Goal: Task Accomplishment & Management: Complete application form

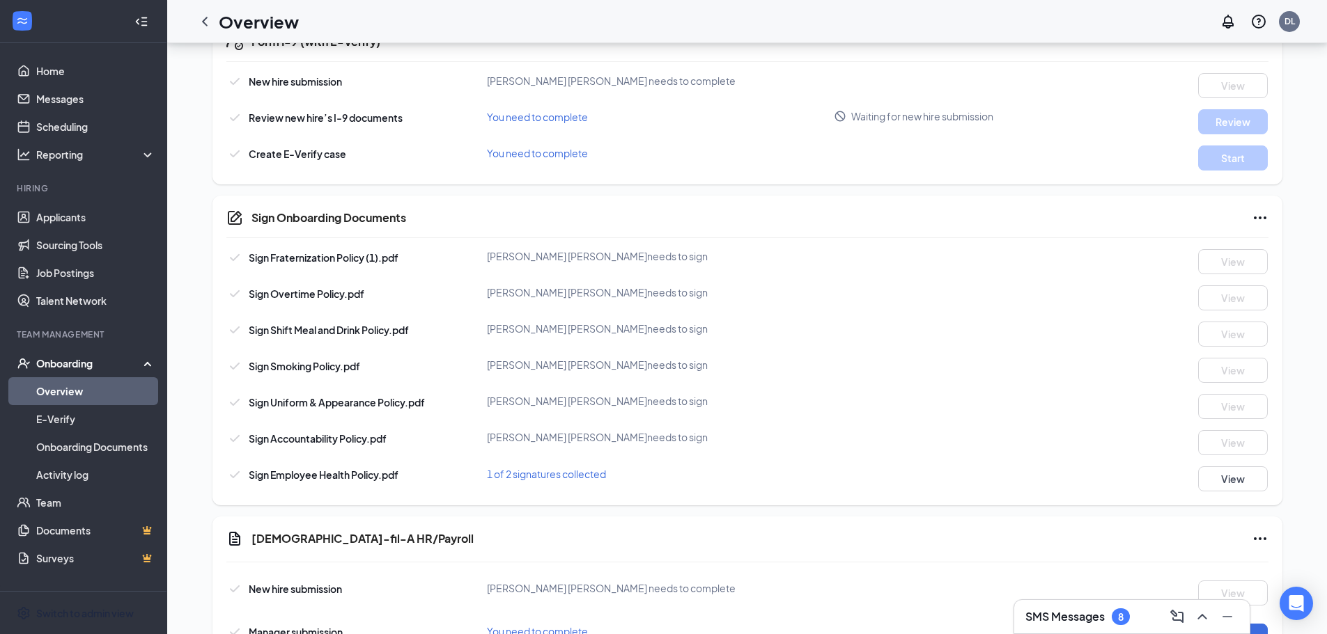
scroll to position [557, 0]
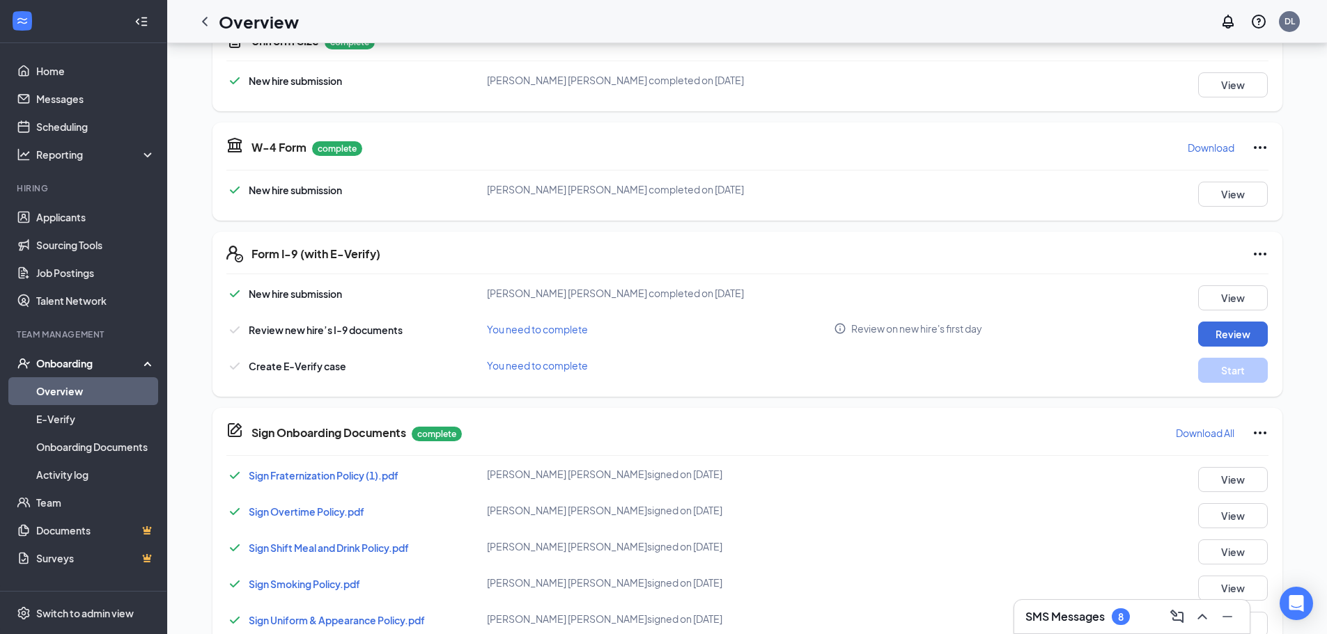
scroll to position [487, 0]
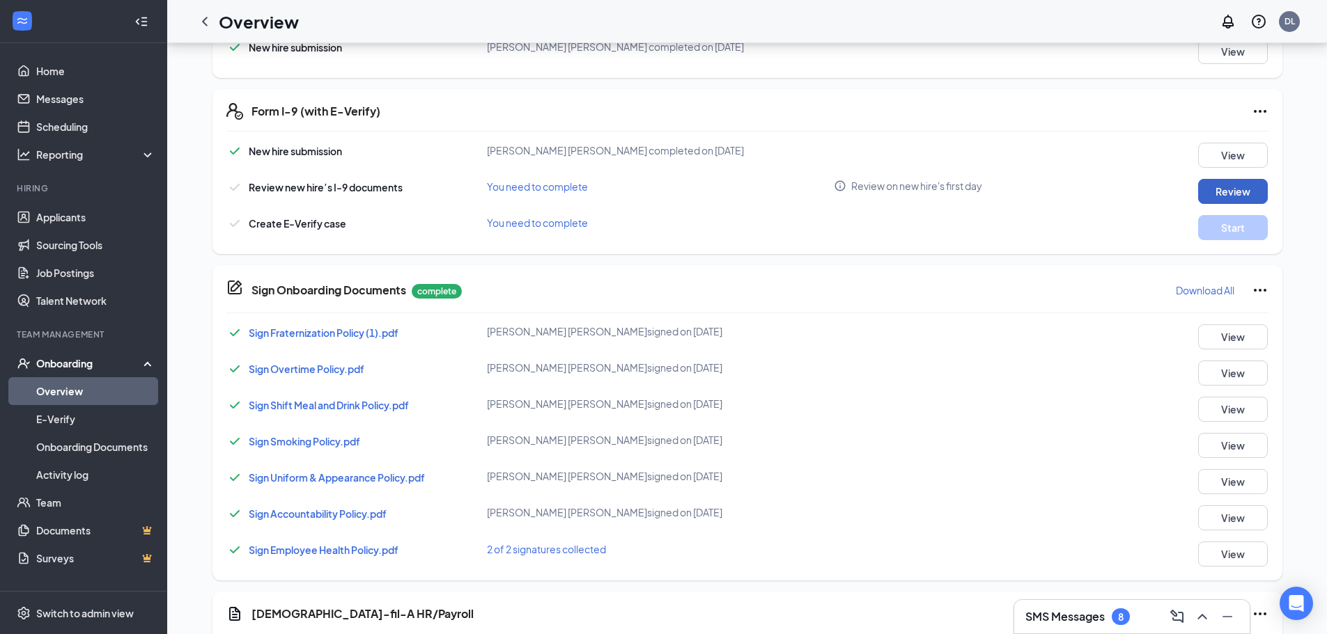
click at [1223, 191] on button "Review" at bounding box center [1233, 191] width 70 height 25
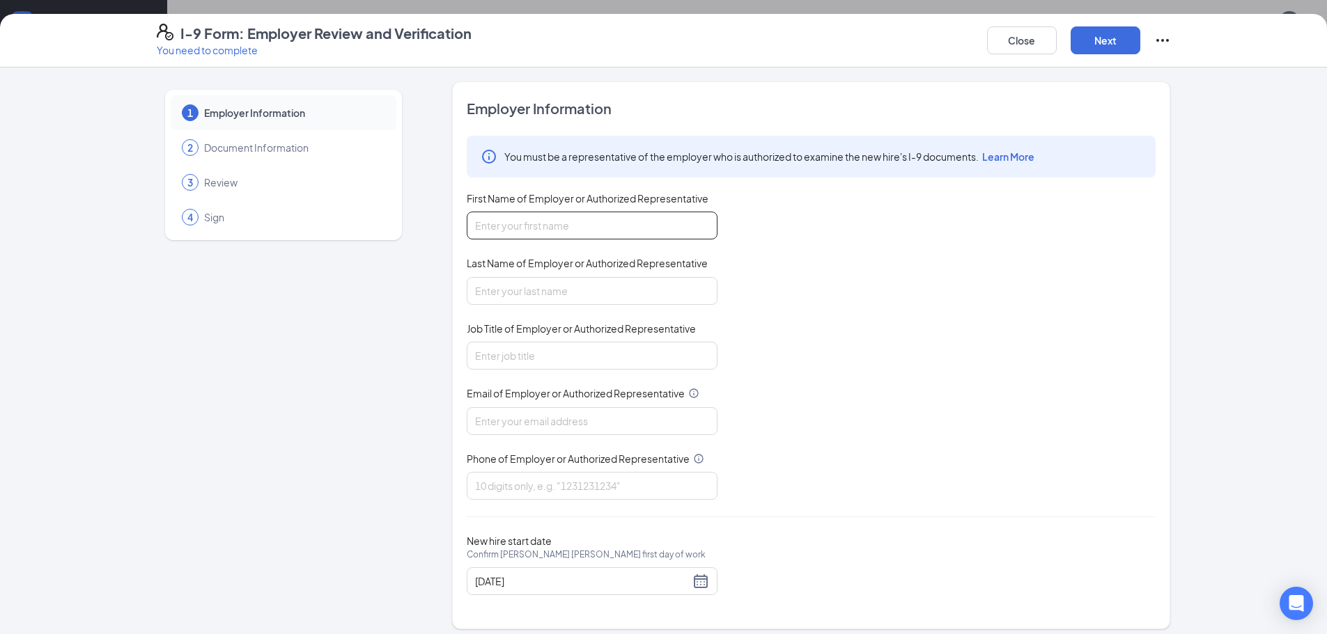
click at [549, 227] on input "First Name of Employer or Authorized Representative" at bounding box center [592, 226] width 251 height 28
type input "[PERSON_NAME]"
type input "VP"
type input "[EMAIL_ADDRESS][DOMAIN_NAME]"
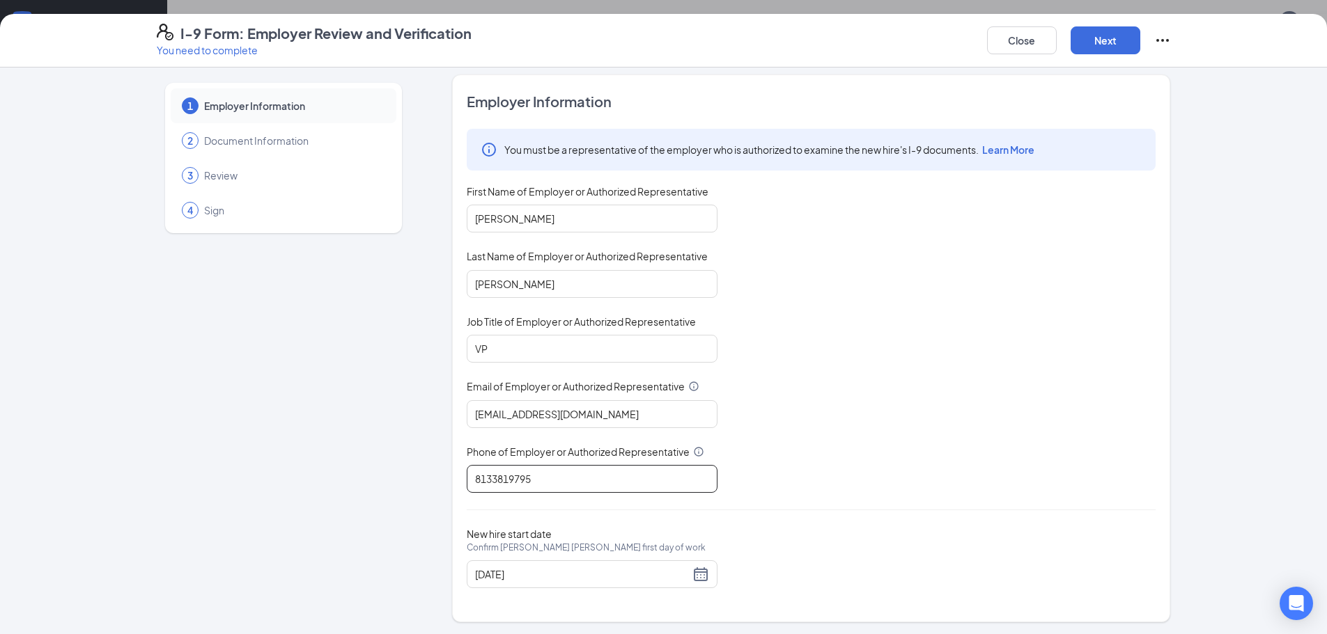
scroll to position [9, 0]
type input "8133819795"
click at [1100, 26] on div "Close Next" at bounding box center [1079, 40] width 184 height 33
click at [1099, 36] on button "Next" at bounding box center [1105, 40] width 70 height 28
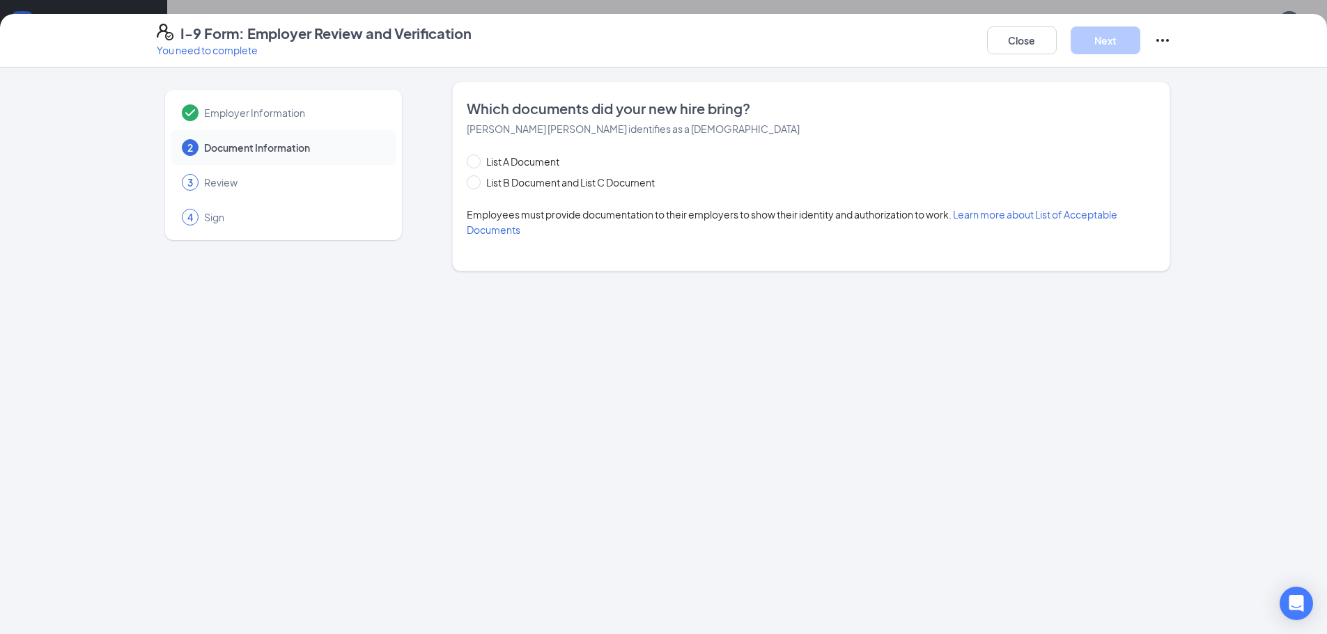
click at [465, 185] on div "Which documents did your new hire bring? Christian Ge Arevalo identifies as a l…" at bounding box center [811, 176] width 718 height 190
click at [476, 185] on span at bounding box center [474, 182] width 14 height 14
click at [476, 185] on input "List B Document and List C Document" at bounding box center [472, 180] width 10 height 10
radio input "true"
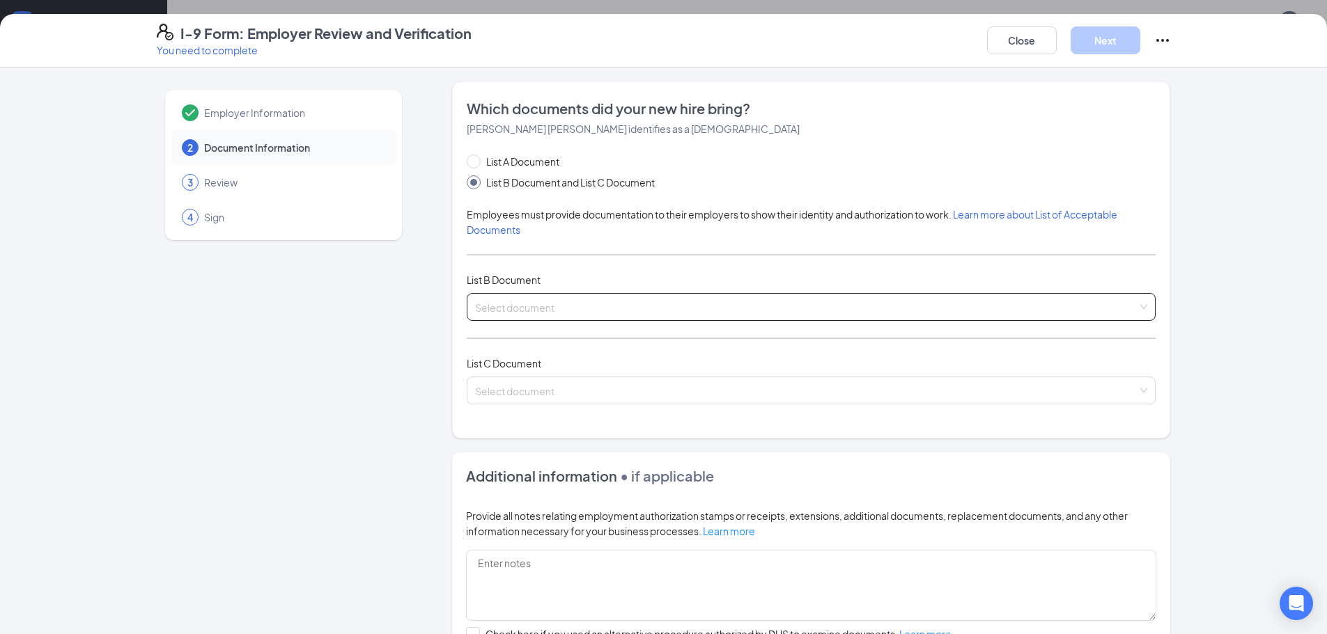
click at [550, 318] on span at bounding box center [806, 307] width 662 height 26
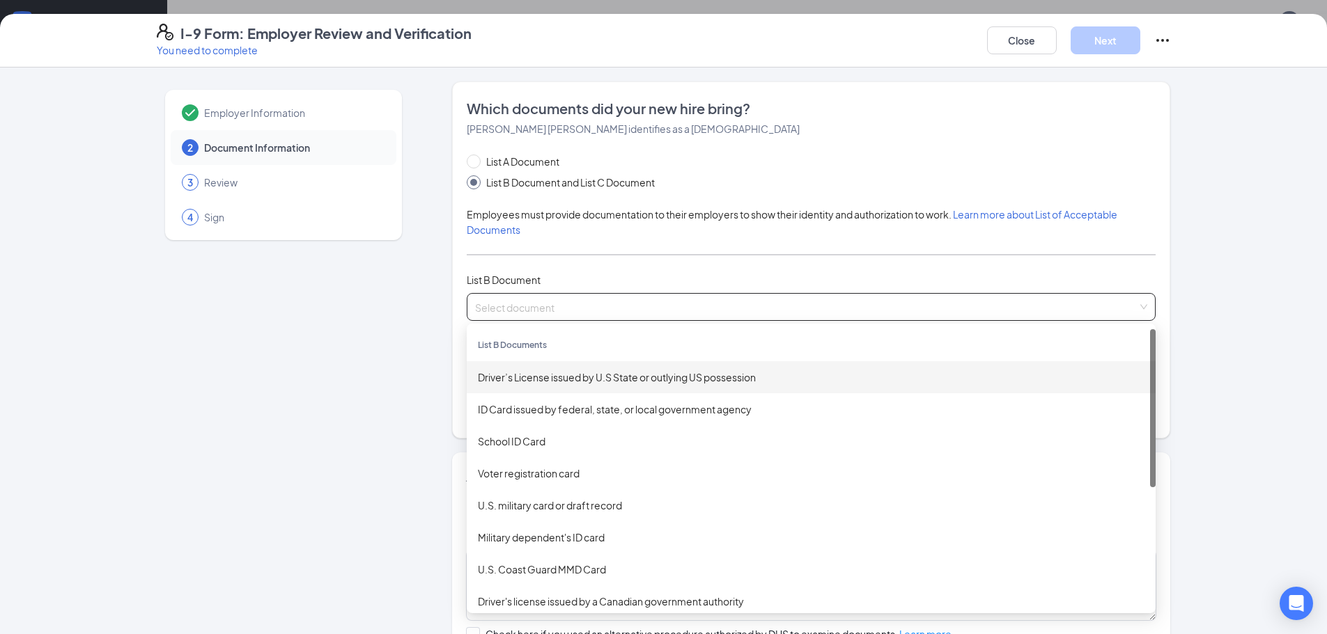
click at [540, 382] on div "Driver’s License issued by U.S State or outlying US possession" at bounding box center [811, 377] width 666 height 15
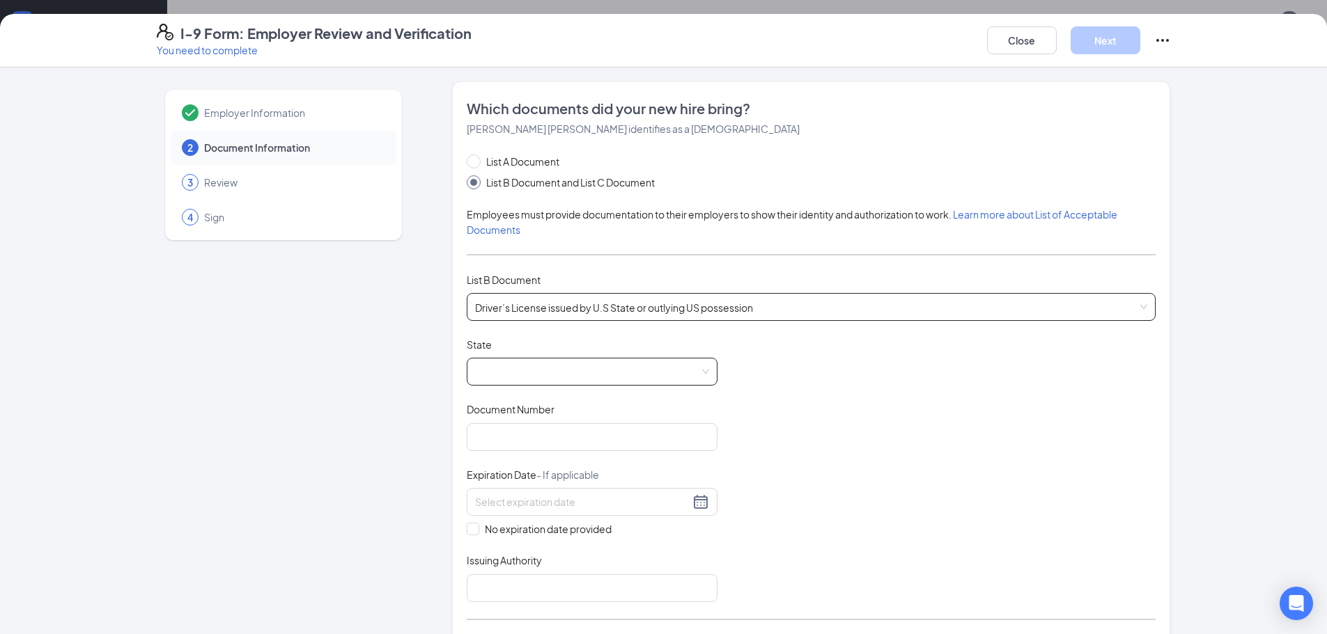
scroll to position [139, 0]
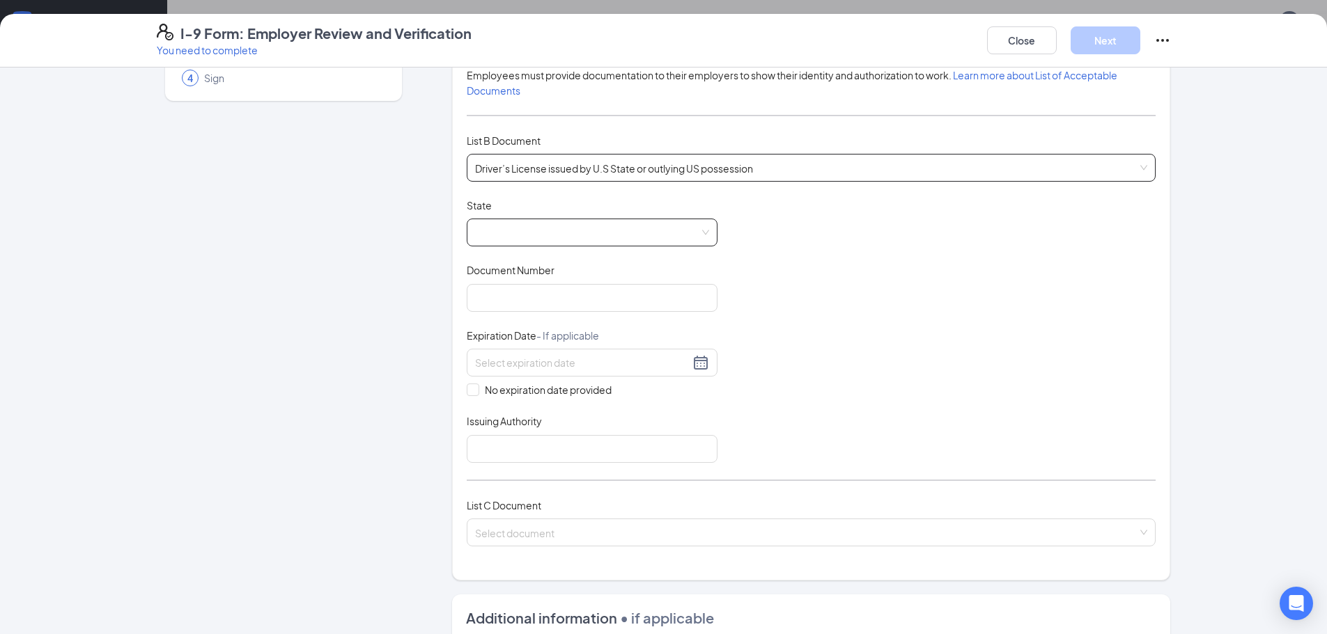
click at [545, 232] on span at bounding box center [592, 232] width 234 height 26
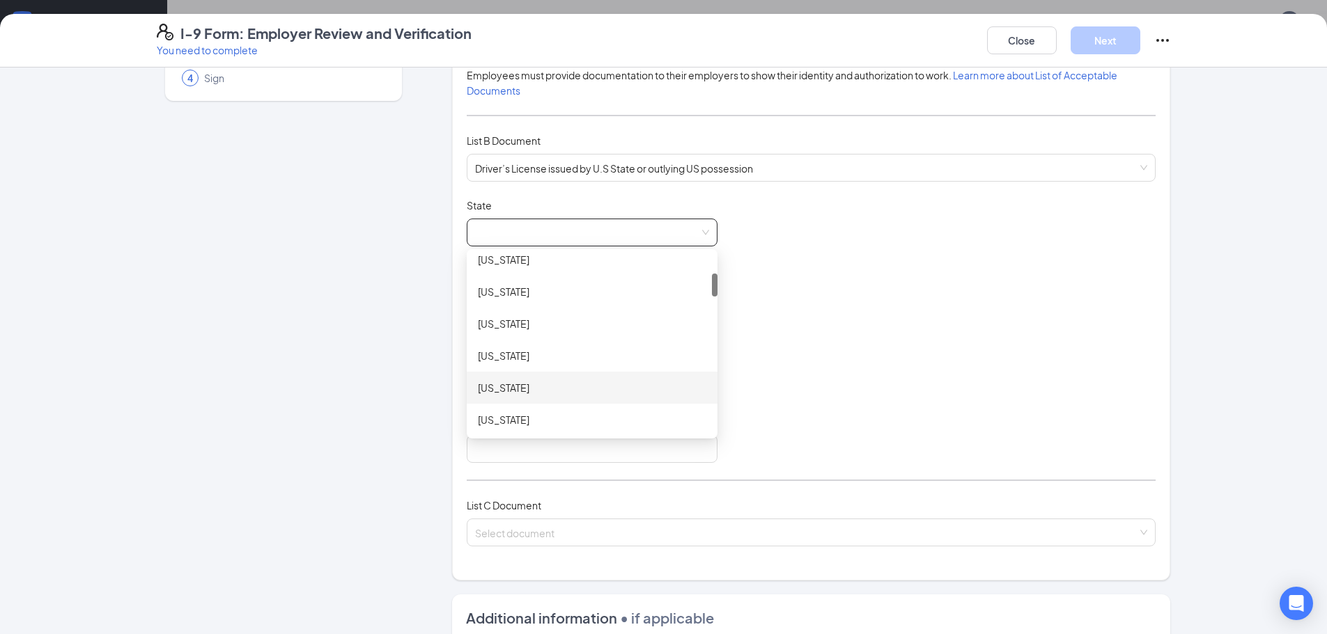
scroll to position [209, 0]
click at [522, 376] on div "[US_STATE]" at bounding box center [592, 382] width 228 height 15
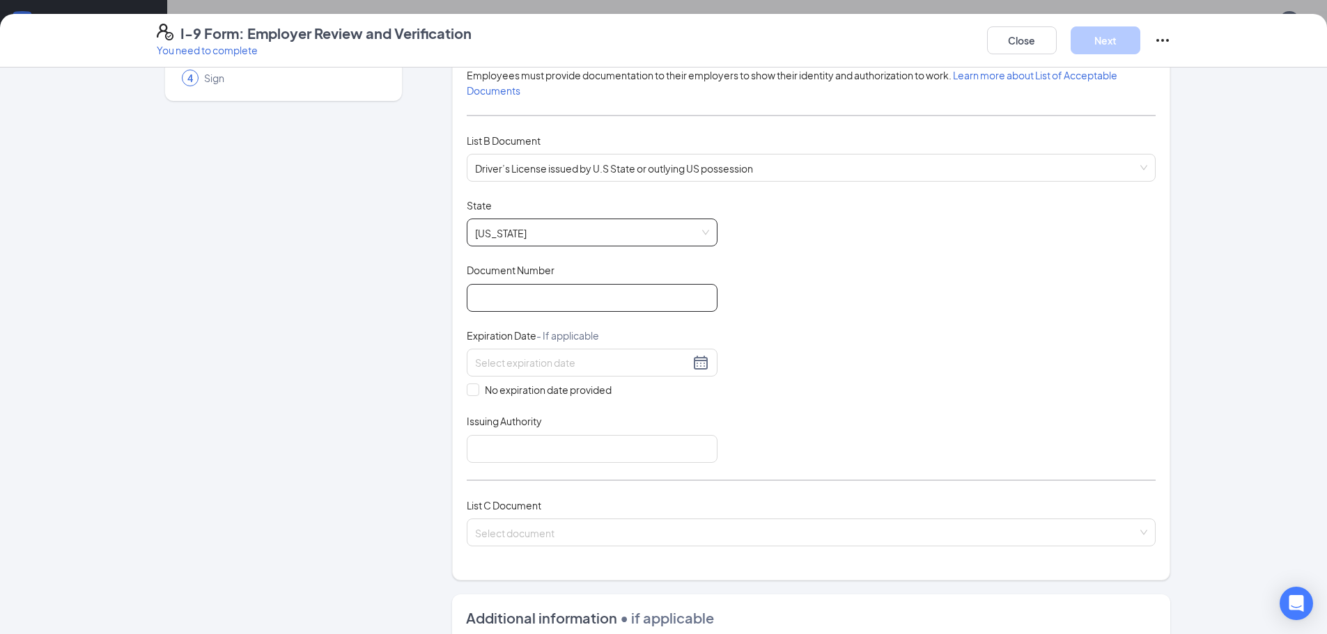
click at [529, 305] on input "Document Number" at bounding box center [592, 298] width 251 height 28
click at [568, 160] on span "Driver’s License issued by U.S State or outlying US possession" at bounding box center [811, 168] width 672 height 26
type input "A"
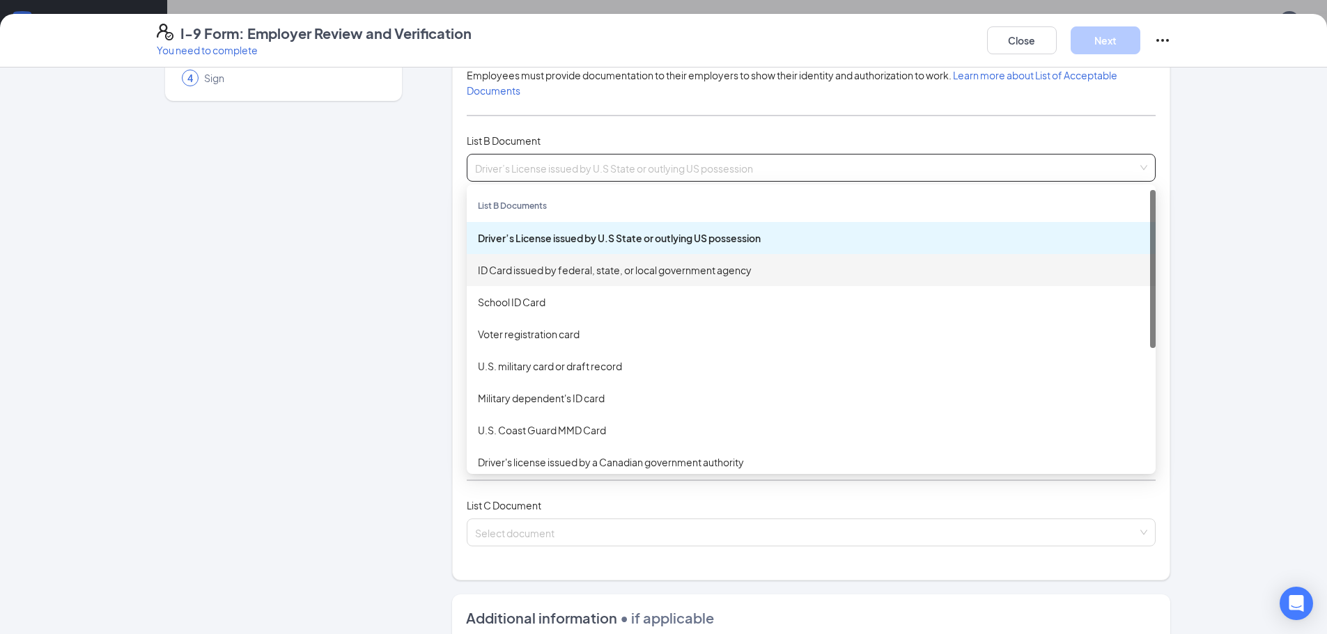
click at [577, 264] on div "ID Card issued by federal, state, or local government agency" at bounding box center [811, 270] width 666 height 15
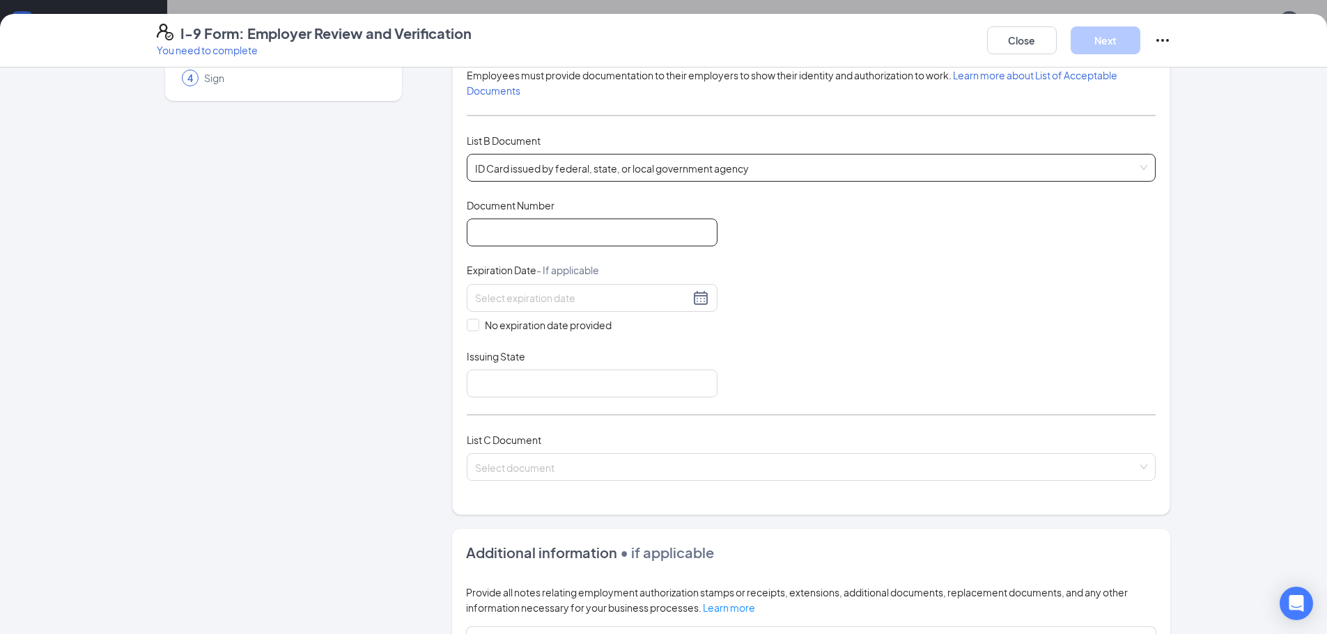
click at [551, 232] on input "Document Number" at bounding box center [592, 233] width 251 height 28
type input "A614-107-77-121-0"
click at [540, 306] on div at bounding box center [592, 298] width 234 height 17
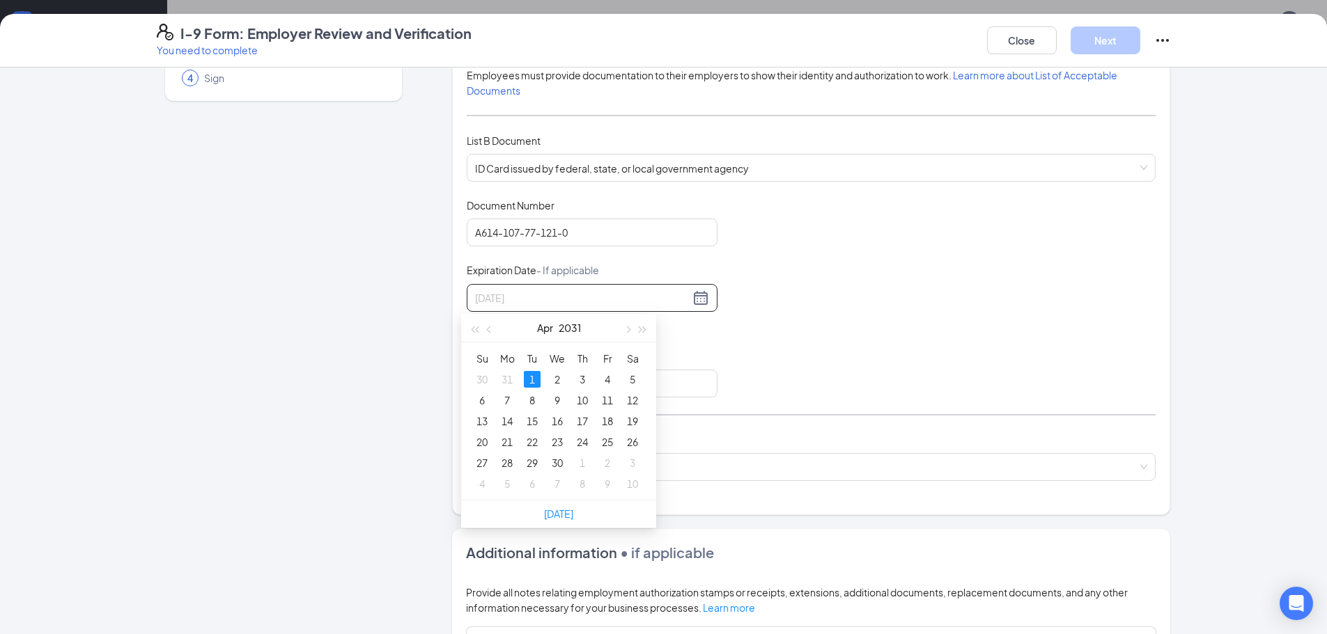
click at [535, 379] on div "1" at bounding box center [532, 379] width 17 height 17
type input "[DATE]"
click at [500, 377] on input "Issuing State" at bounding box center [592, 384] width 251 height 28
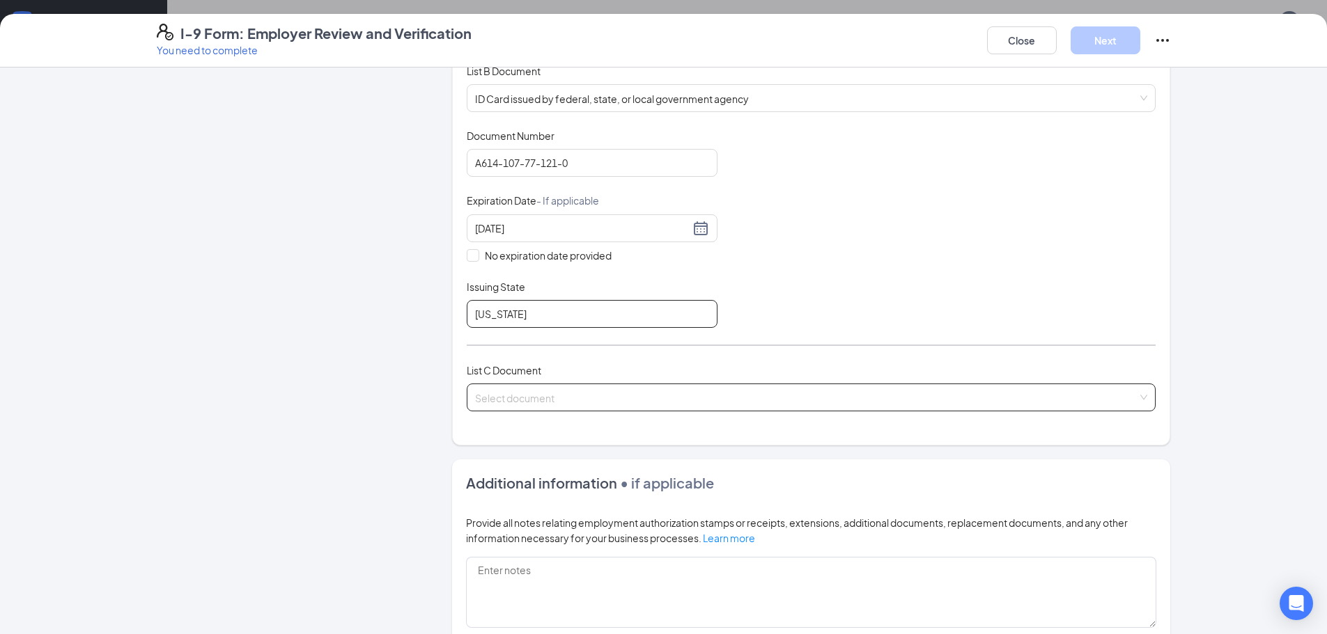
click at [572, 407] on span at bounding box center [806, 397] width 662 height 26
type input "[US_STATE]"
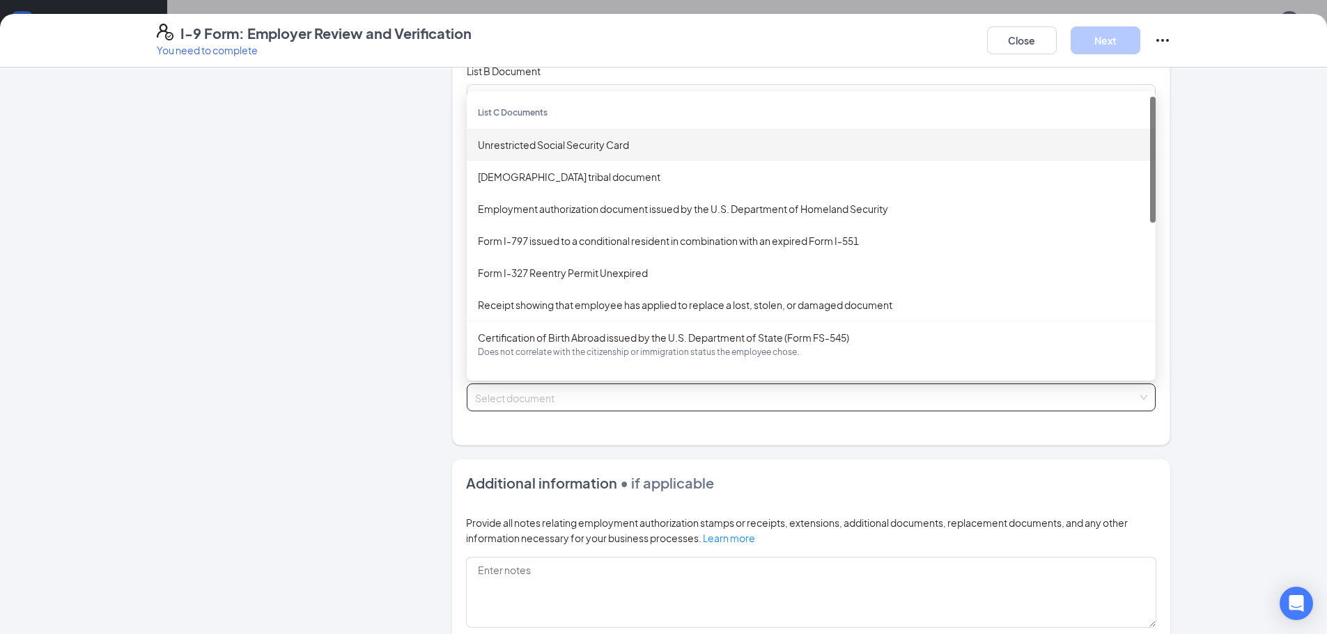
click at [564, 150] on div "Unrestricted Social Security Card" at bounding box center [811, 144] width 666 height 15
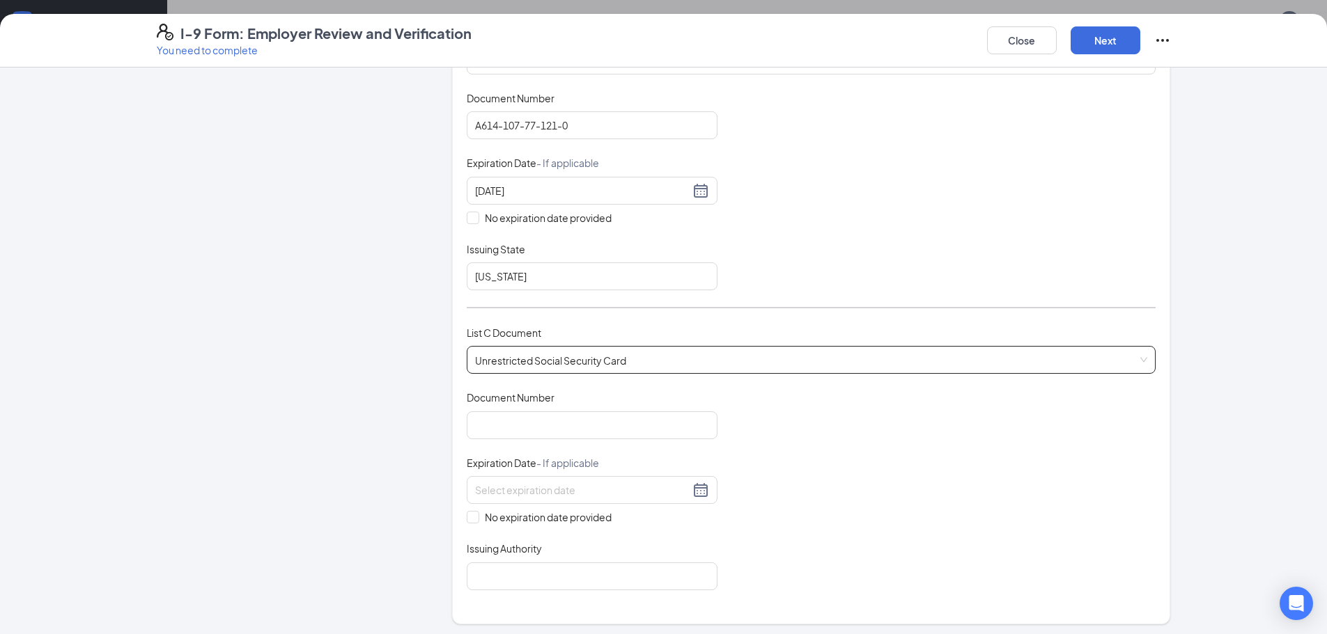
scroll to position [348, 0]
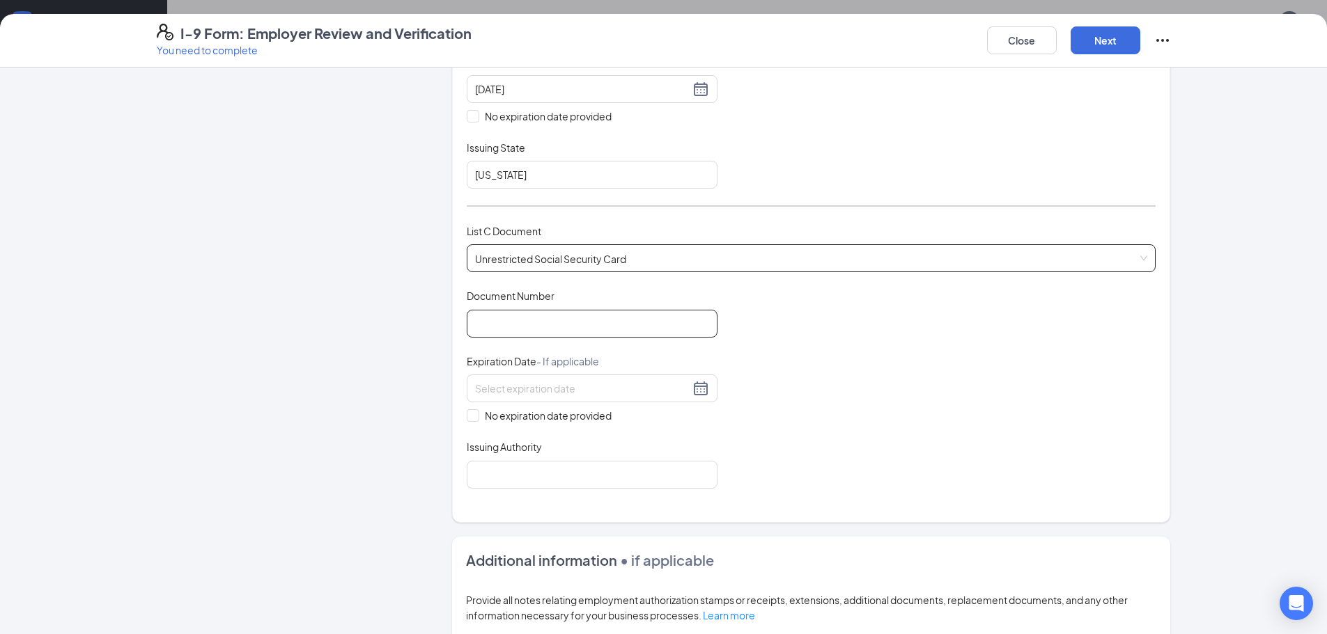
click at [487, 324] on input "Document Number" at bounding box center [592, 324] width 251 height 28
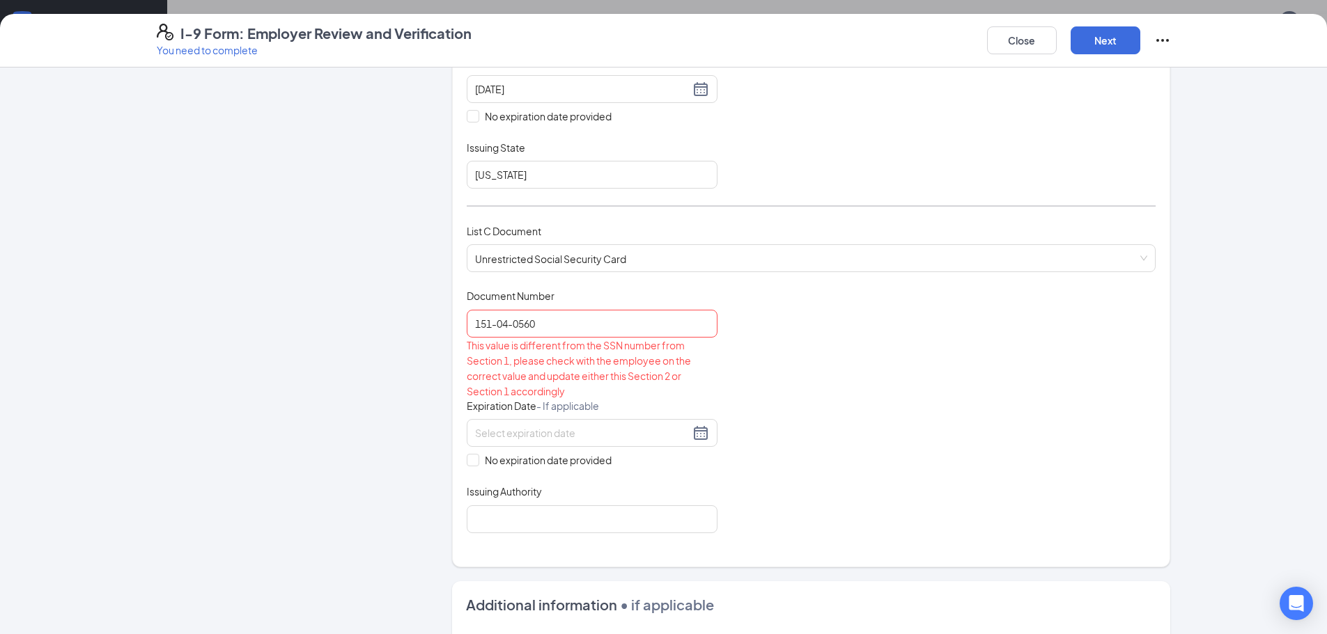
click at [798, 359] on div "Document Title Unrestricted Social Security Card Document Number 151-04-0560 Th…" at bounding box center [811, 411] width 689 height 244
click at [571, 333] on input "151-04-0560" at bounding box center [592, 324] width 251 height 28
click at [508, 327] on input "151-04-0559" at bounding box center [592, 324] width 251 height 28
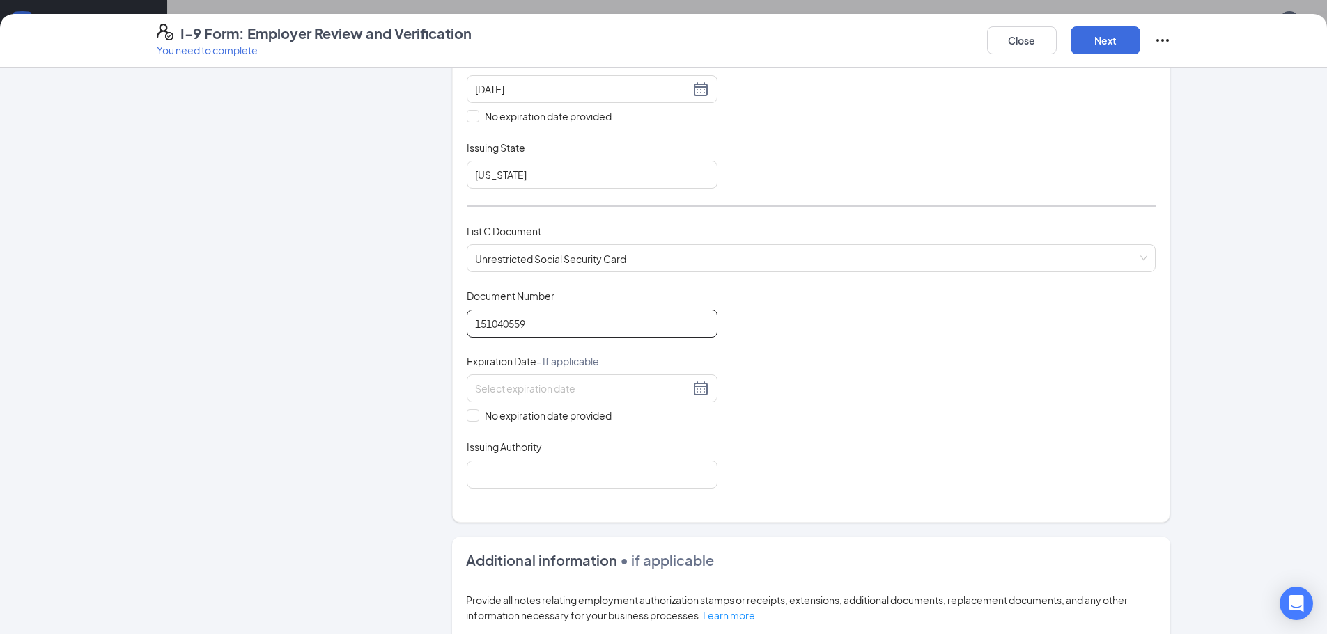
type input "151040559"
click at [840, 415] on div "Document Title Unrestricted Social Security Card Document Number 151040559 Expi…" at bounding box center [811, 388] width 689 height 199
click at [467, 412] on input "No expiration date provided" at bounding box center [472, 414] width 10 height 10
checkbox input "true"
click at [500, 483] on input "Issuing Authority" at bounding box center [592, 477] width 251 height 28
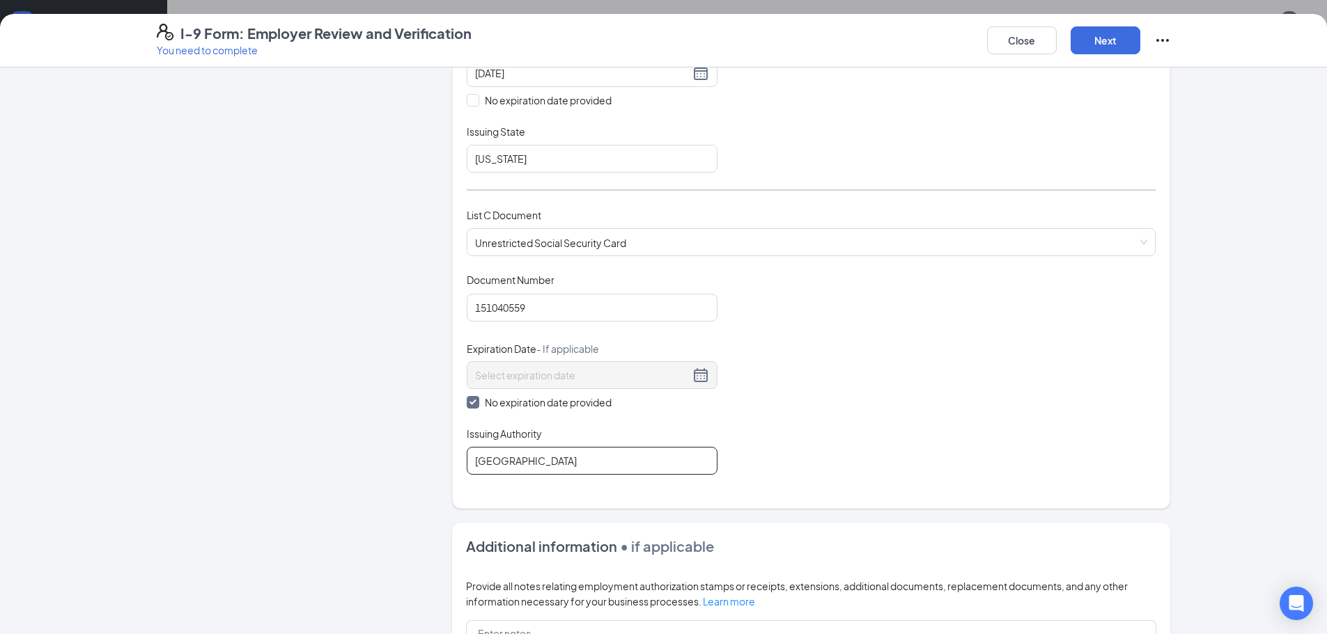
scroll to position [329, 0]
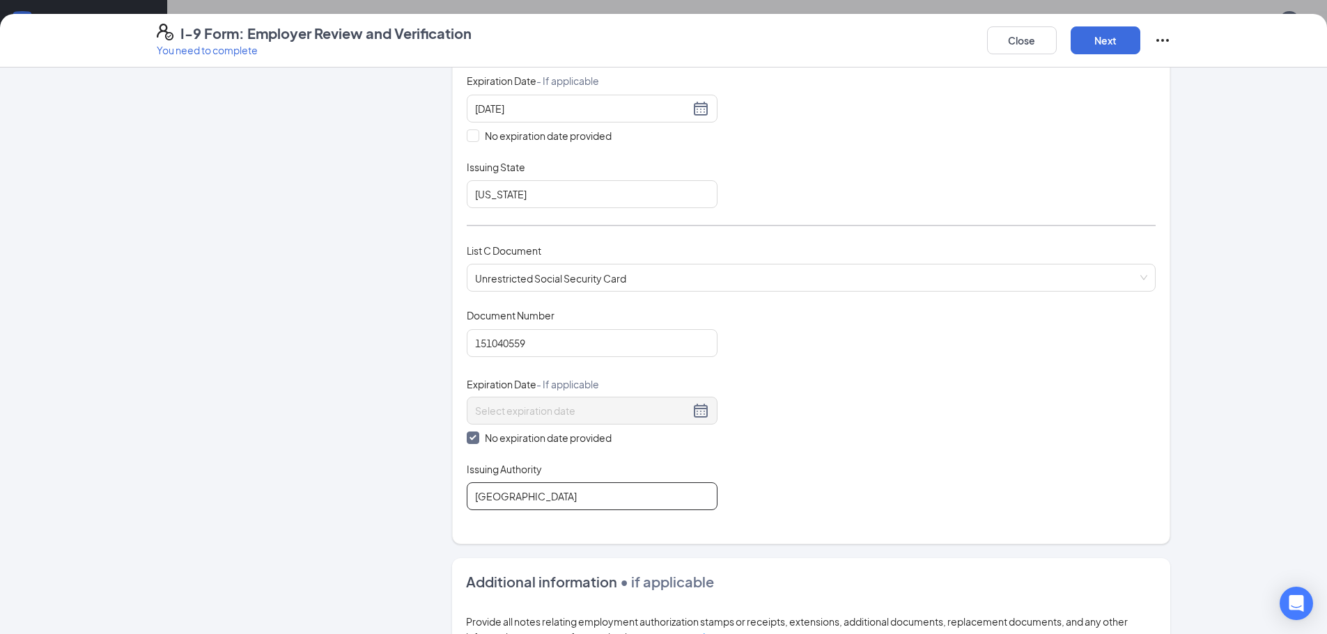
type input "[GEOGRAPHIC_DATA]"
click at [509, 344] on input "151040559" at bounding box center [592, 343] width 251 height 28
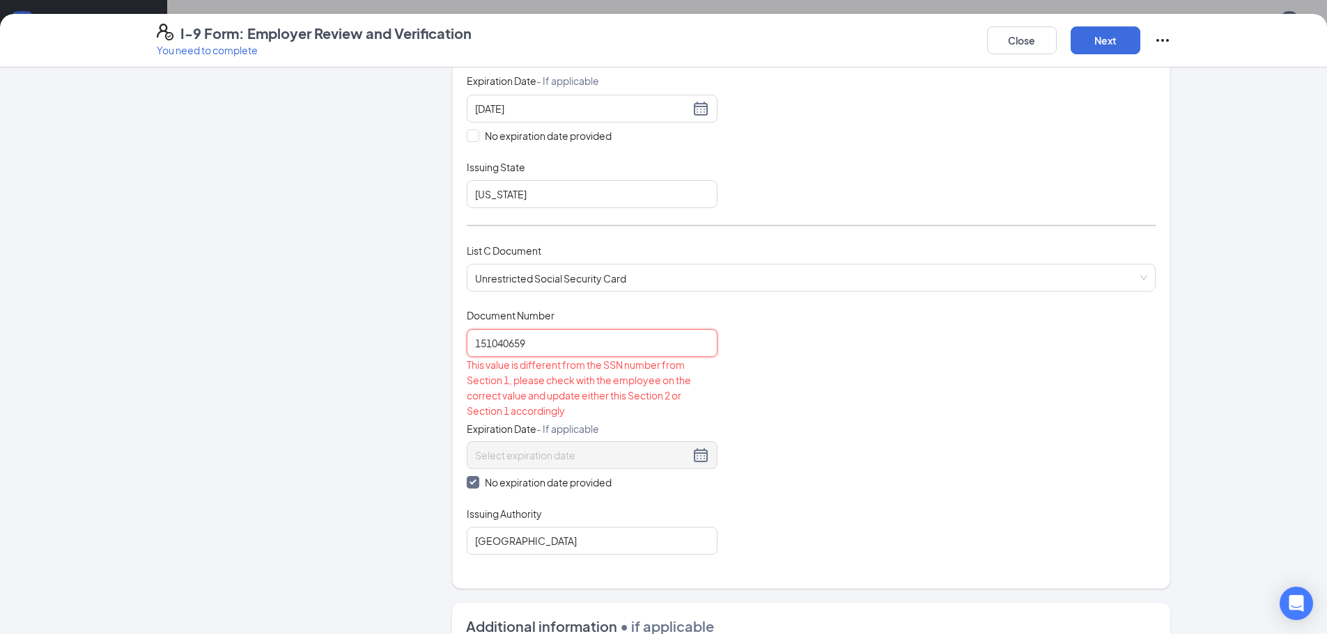
type input "151040659"
click at [837, 380] on div "Document Title Unrestricted Social Security Card Document Number 151040659 This…" at bounding box center [811, 431] width 689 height 246
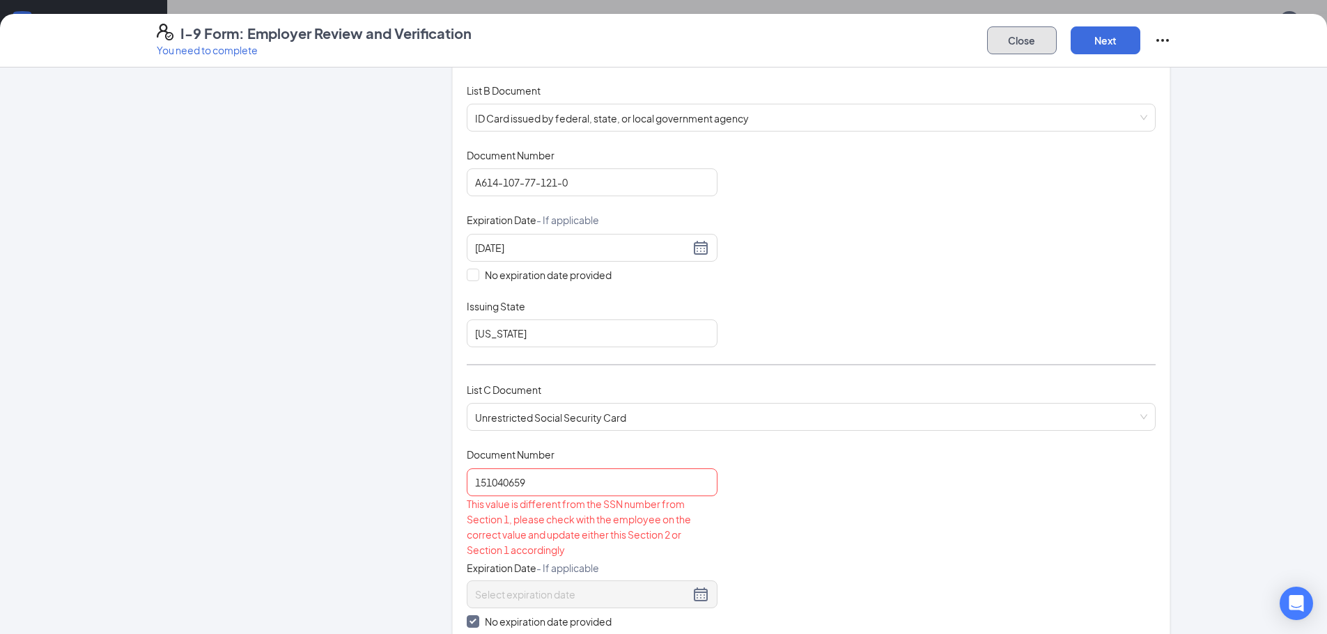
click at [1030, 43] on button "Close" at bounding box center [1022, 40] width 70 height 28
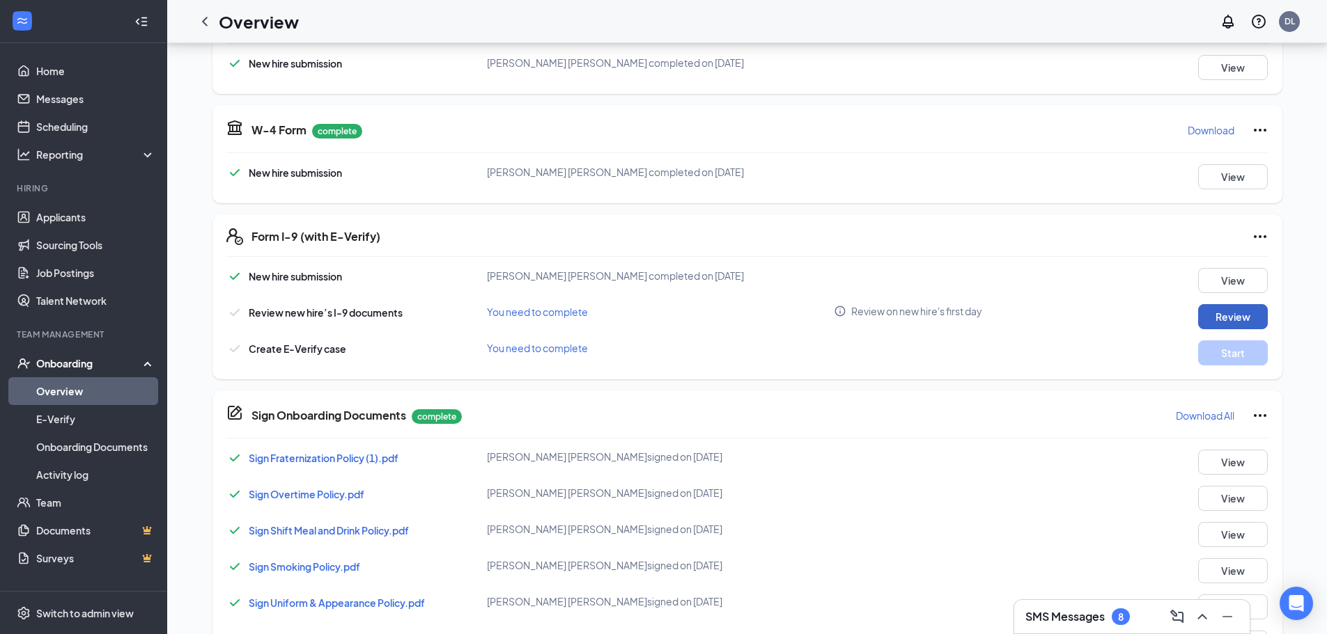
scroll to position [348, 0]
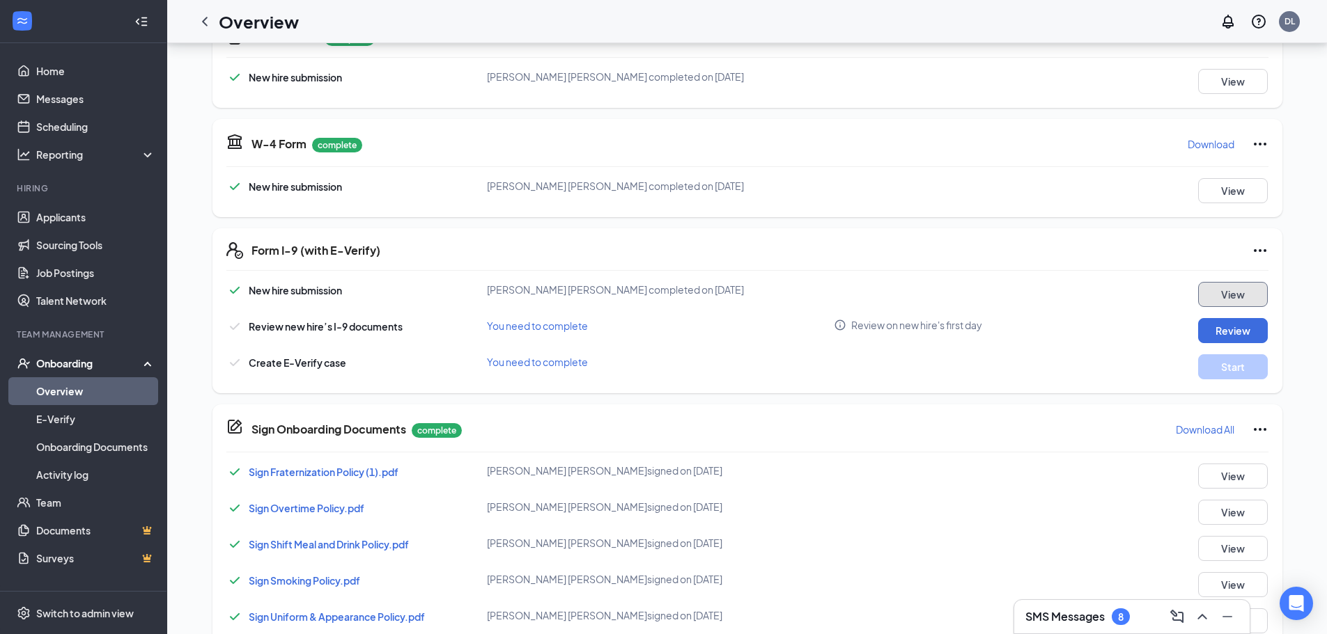
click at [1226, 293] on button "View" at bounding box center [1233, 294] width 70 height 25
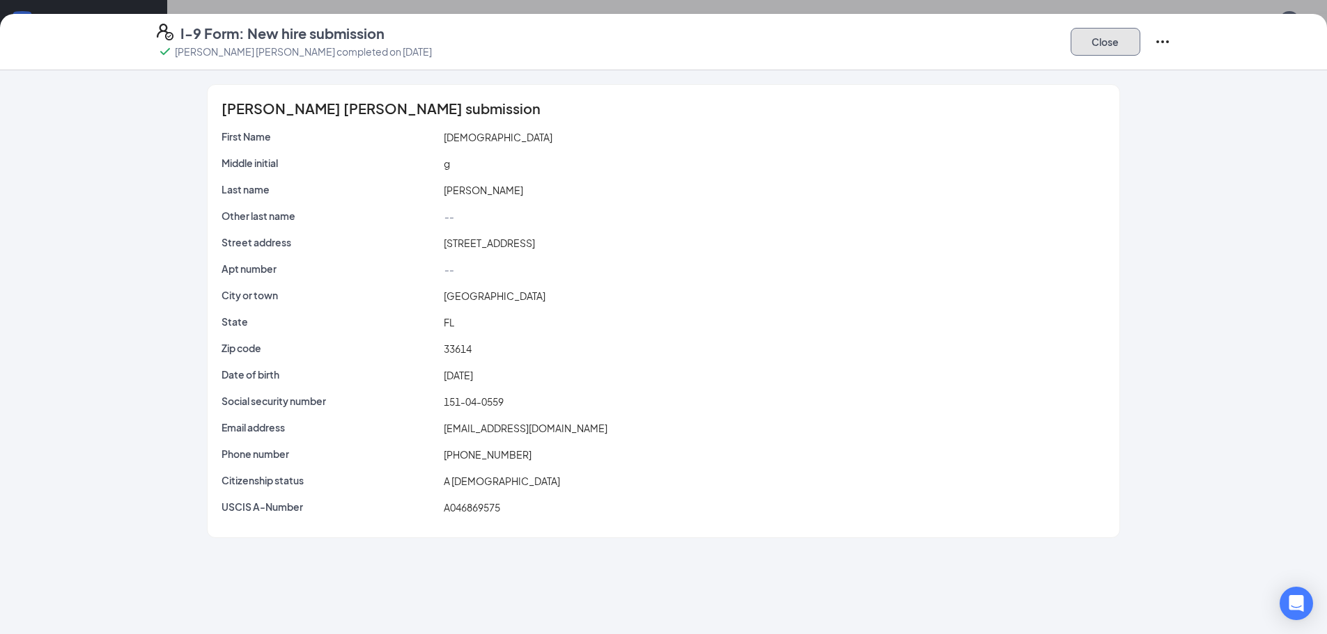
click at [1104, 47] on button "Close" at bounding box center [1105, 42] width 70 height 28
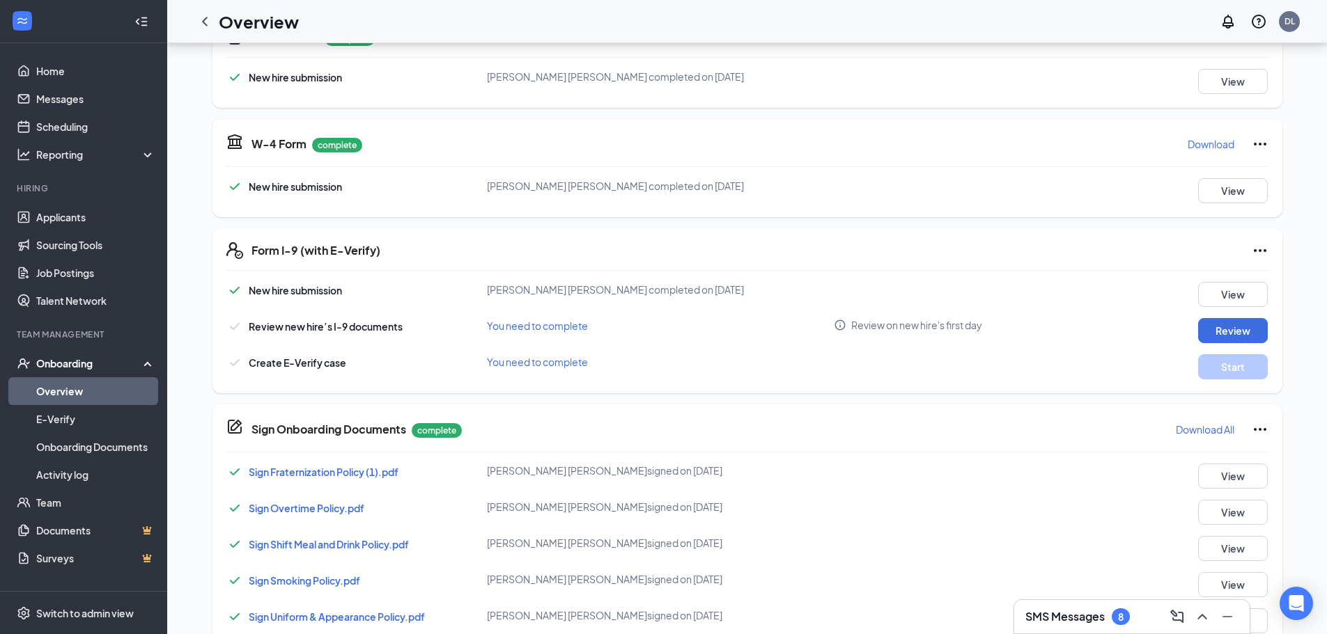
click at [1257, 252] on icon "Ellipses" at bounding box center [1259, 250] width 17 height 17
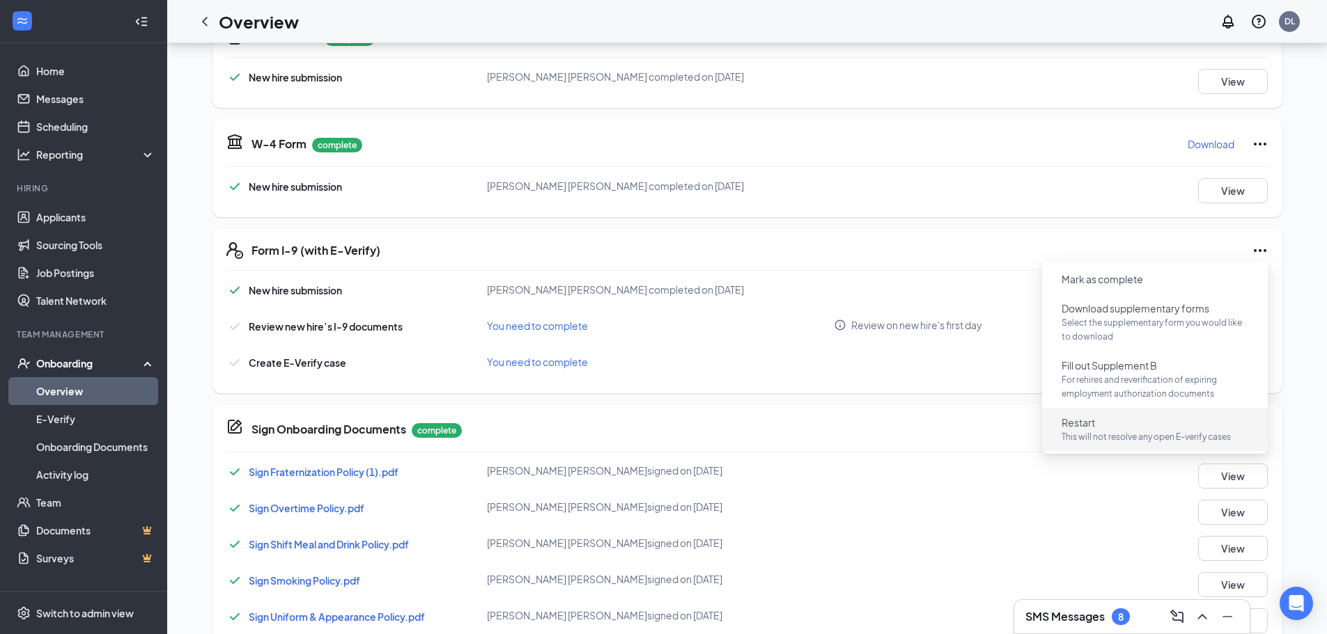
click at [1119, 434] on p "This will not resolve any open E-verify cases" at bounding box center [1154, 437] width 187 height 14
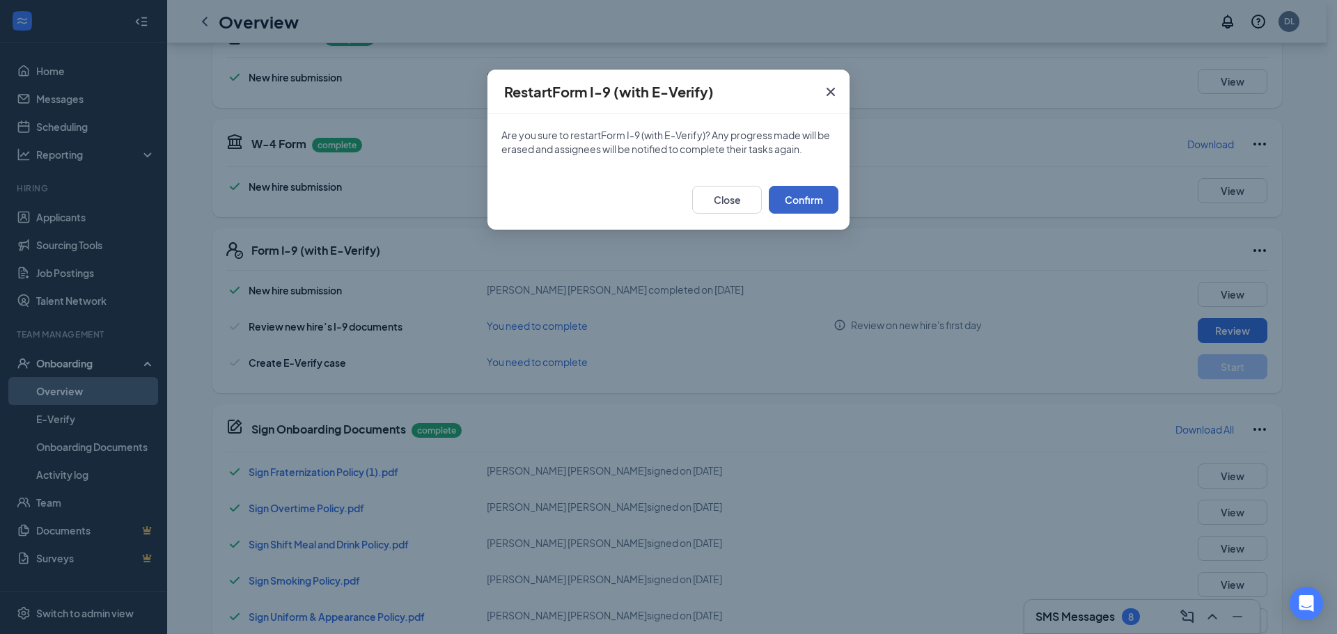
click at [815, 203] on button "Confirm" at bounding box center [804, 200] width 70 height 28
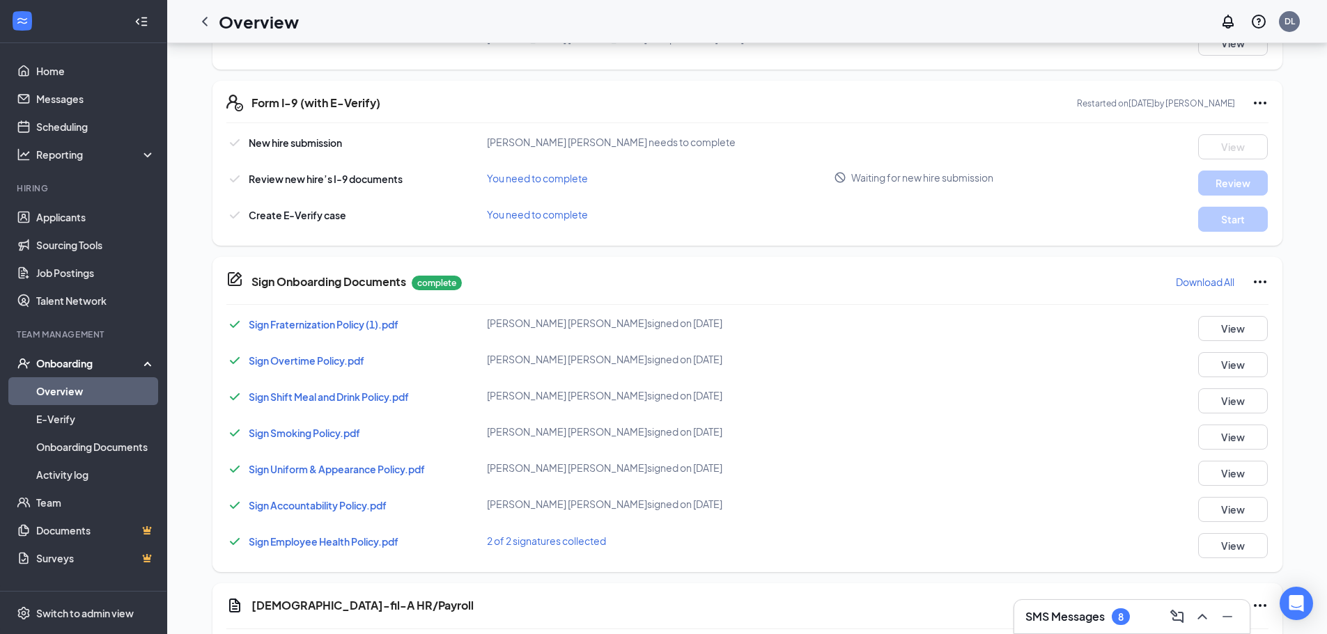
scroll to position [453, 0]
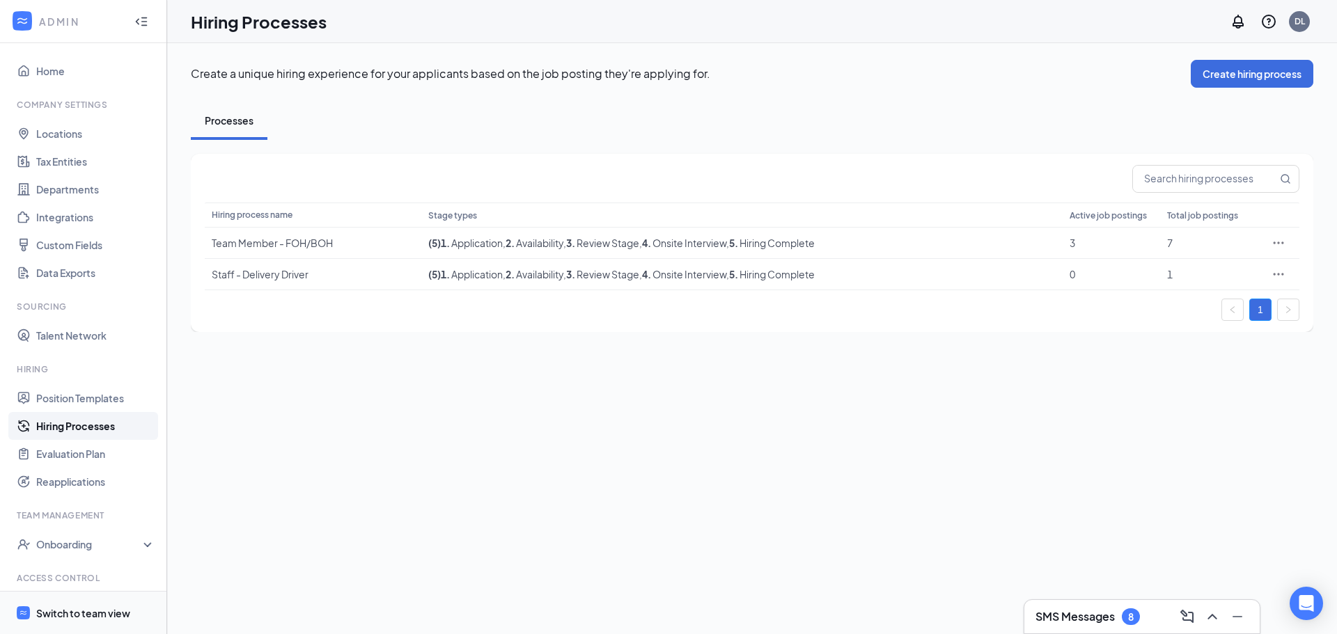
click at [111, 616] on div "Switch to team view" at bounding box center [83, 614] width 94 height 14
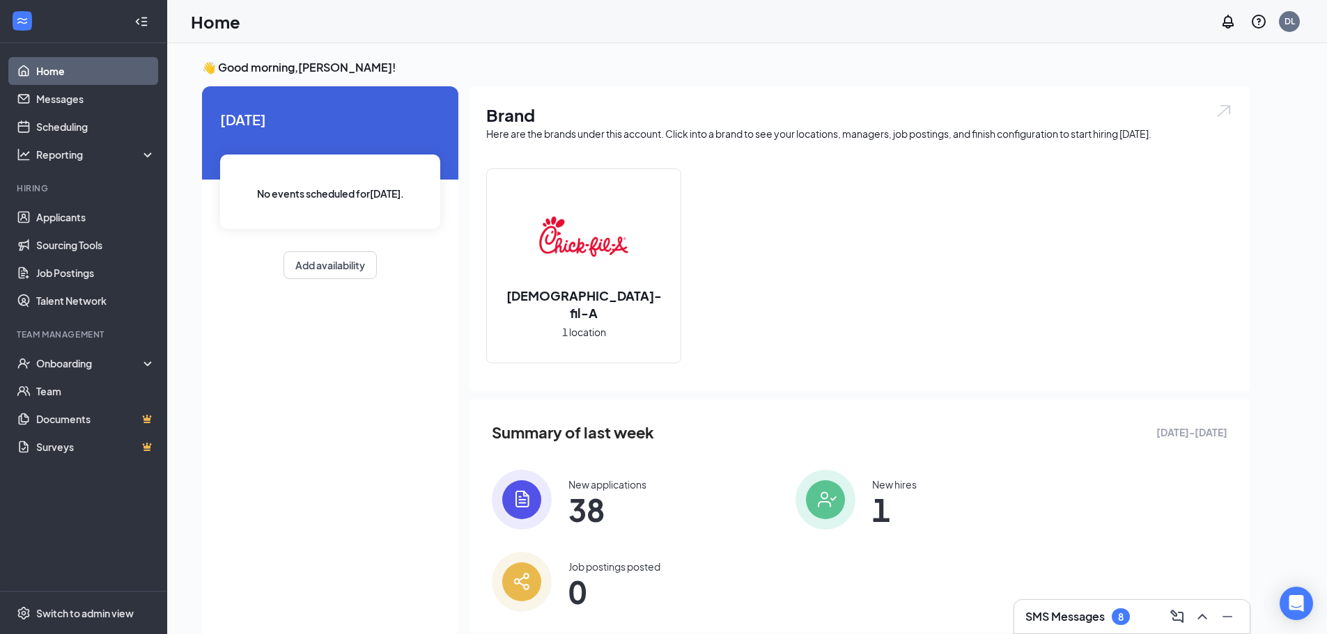
click at [77, 347] on li "Team Management Onboarding Team Documents Surveys" at bounding box center [83, 395] width 166 height 132
click at [78, 363] on div "Onboarding" at bounding box center [89, 364] width 107 height 14
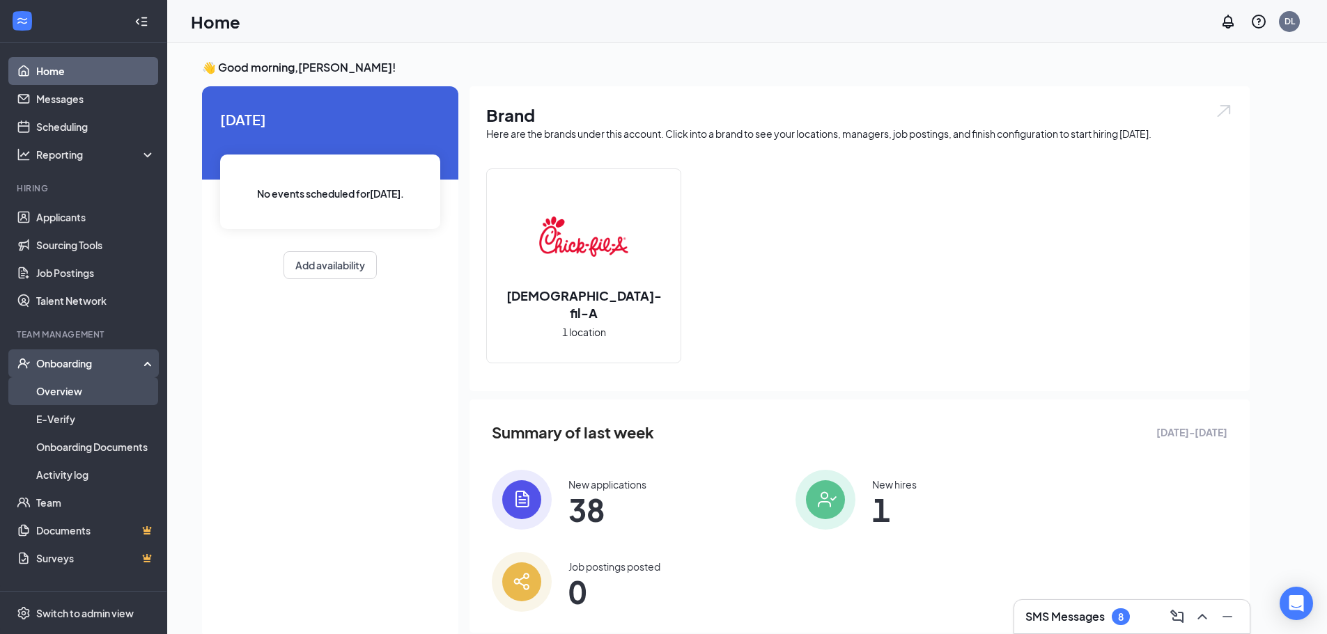
click at [75, 388] on link "Overview" at bounding box center [95, 391] width 119 height 28
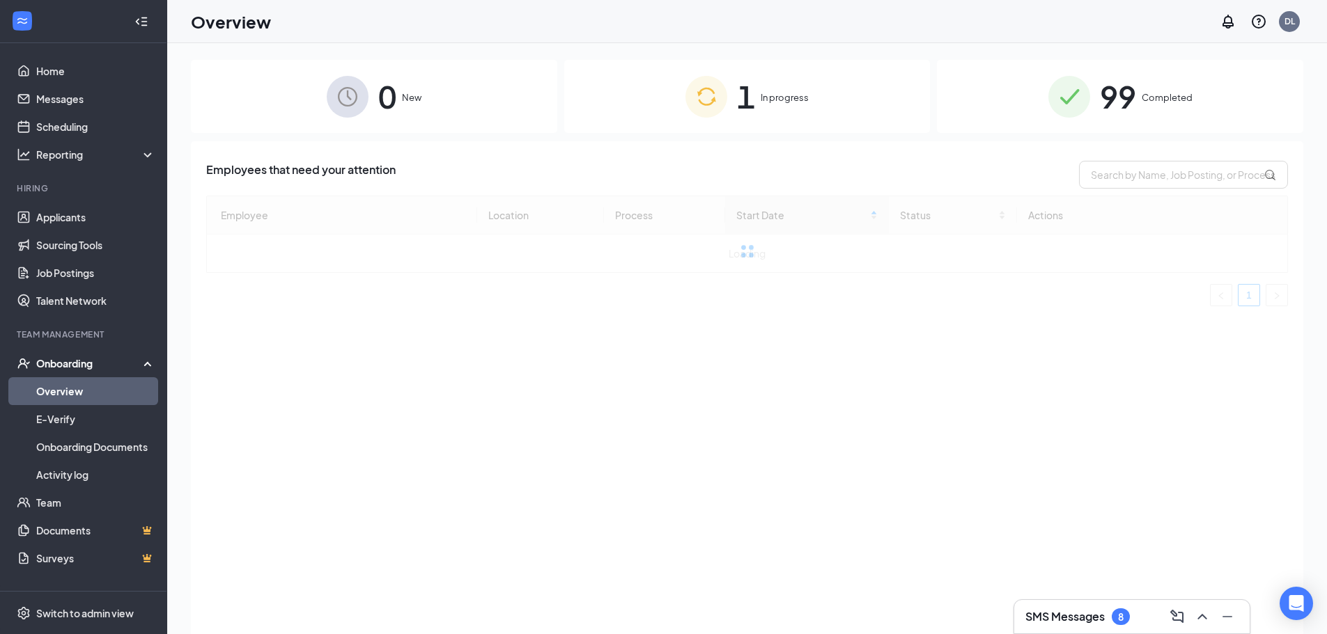
click at [740, 97] on span "1" at bounding box center [746, 96] width 18 height 48
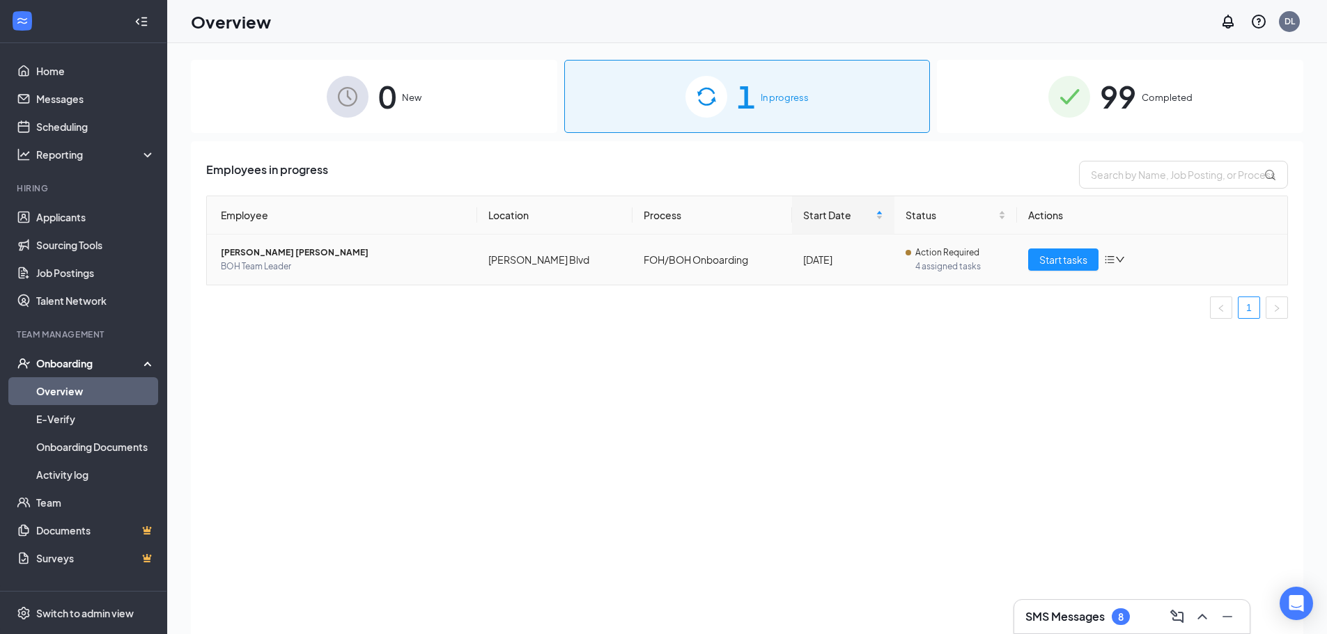
click at [291, 267] on span "BOH Team Leader" at bounding box center [343, 267] width 245 height 14
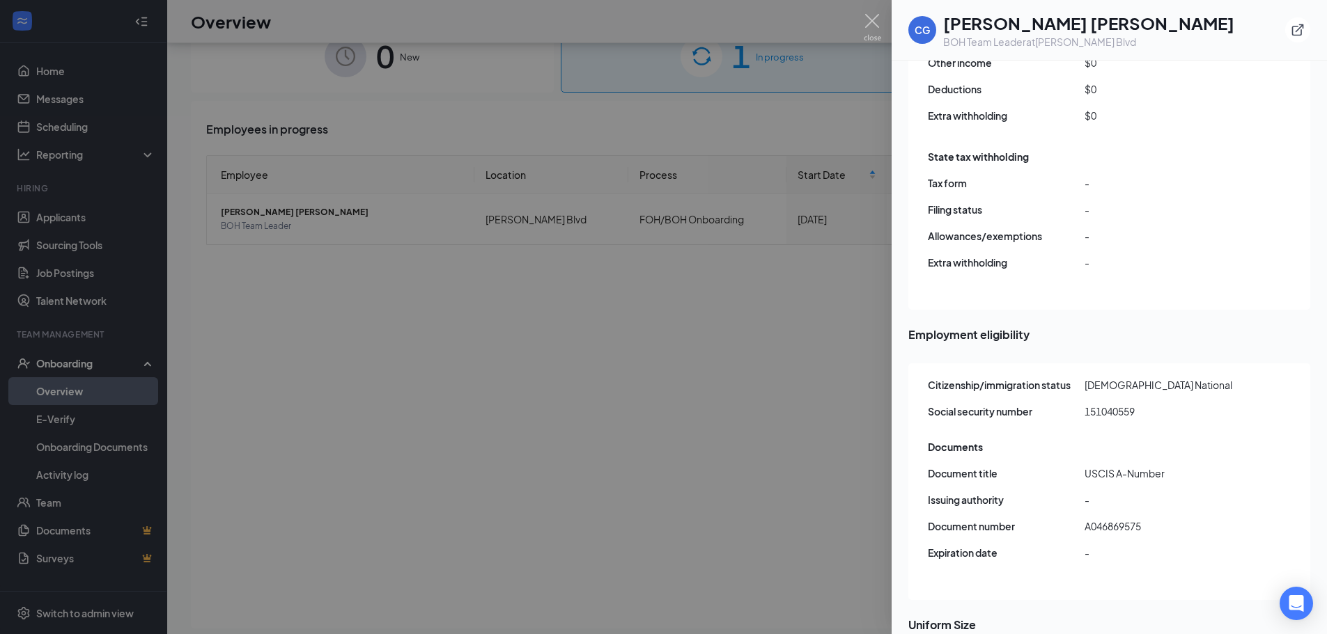
scroll to position [63, 0]
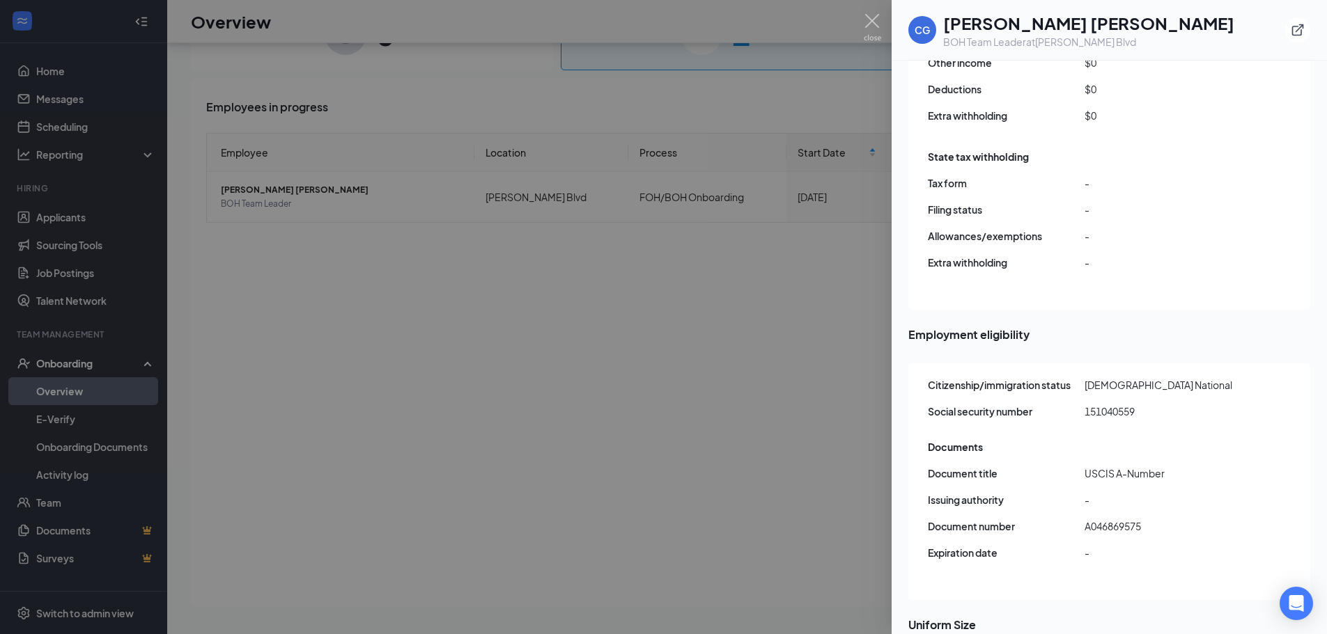
click at [548, 535] on div at bounding box center [663, 317] width 1327 height 634
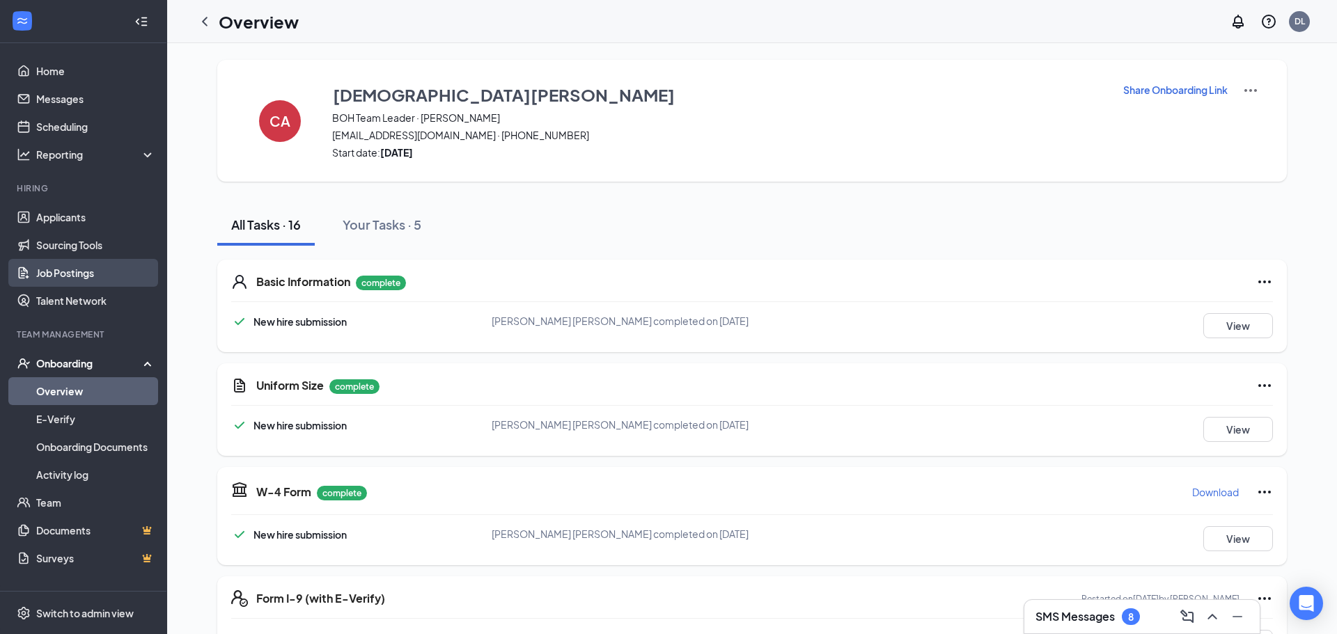
click at [90, 269] on link "Job Postings" at bounding box center [95, 273] width 119 height 28
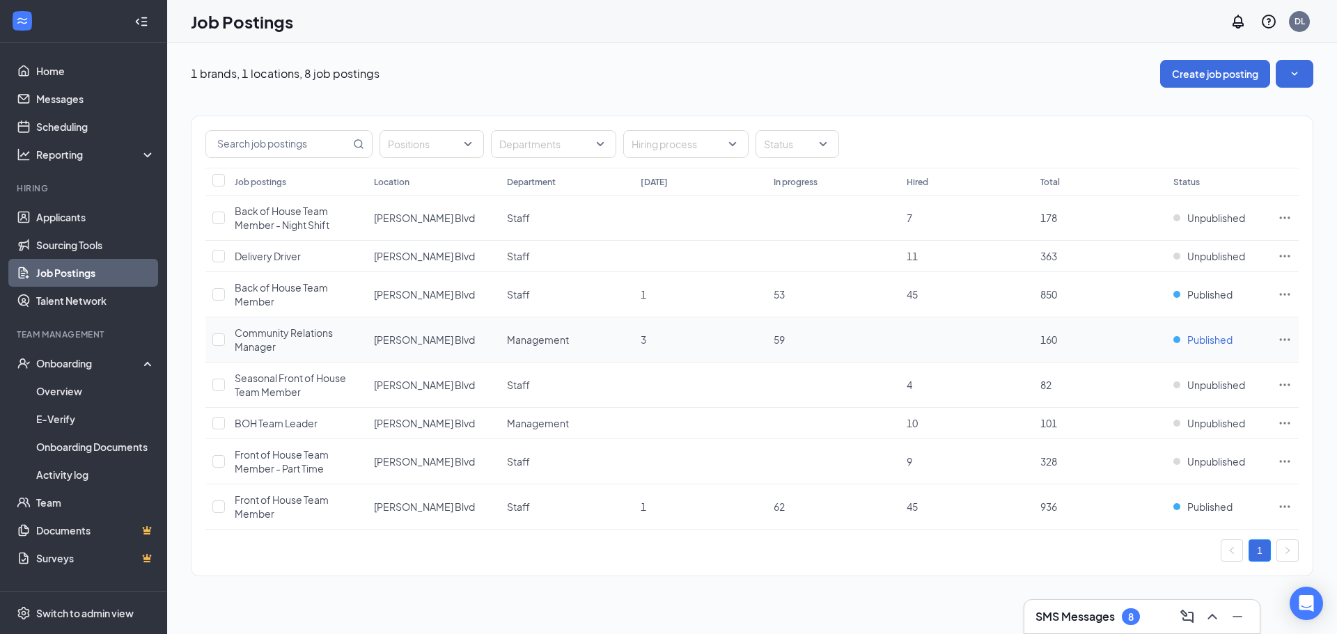
click at [1214, 343] on span "Published" at bounding box center [1209, 340] width 45 height 14
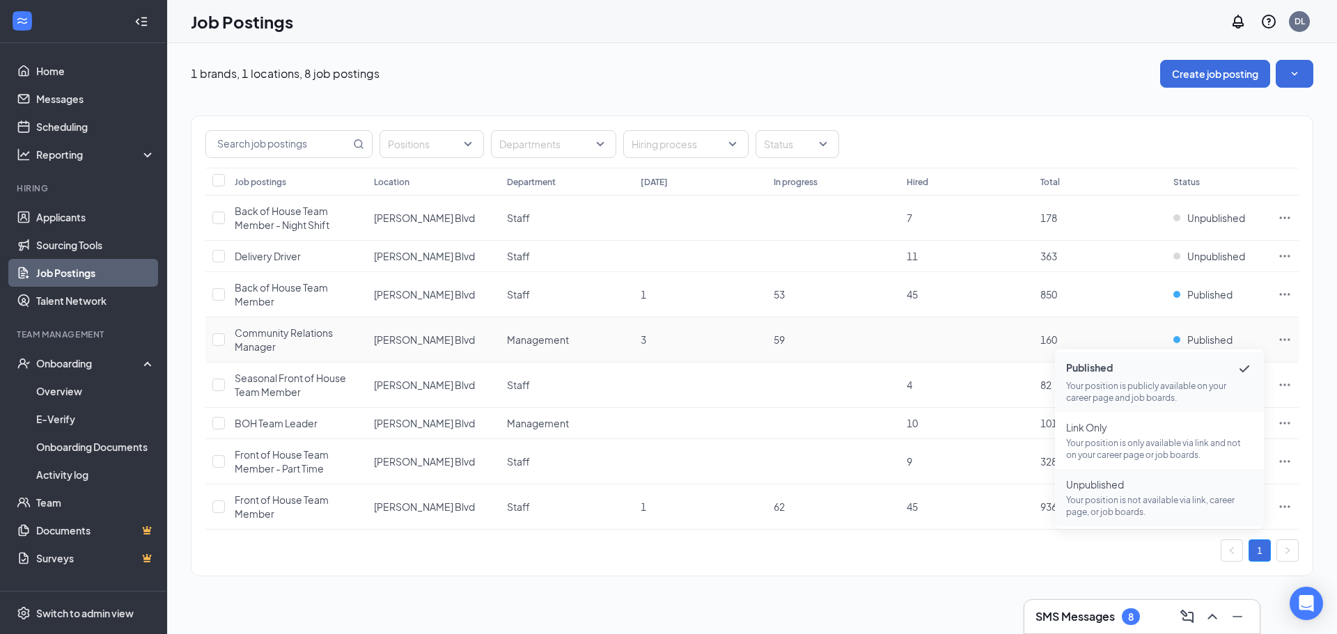
click at [1119, 487] on span "Unpublished" at bounding box center [1159, 485] width 187 height 14
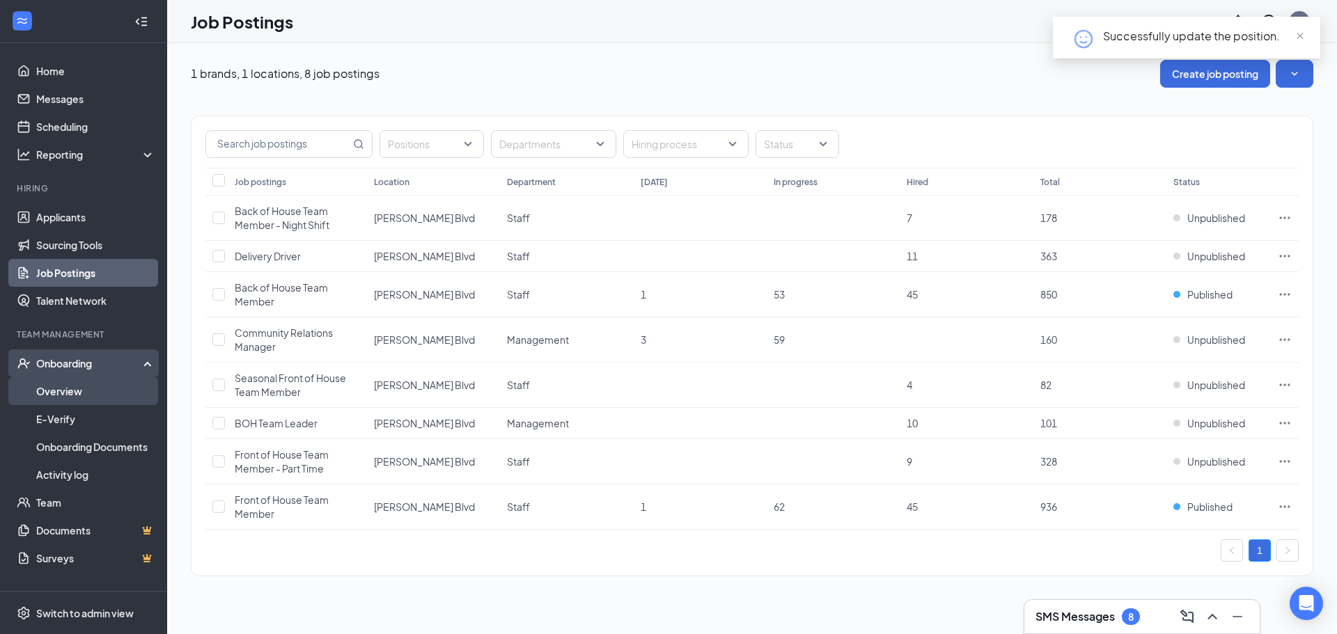
click at [80, 400] on link "Overview" at bounding box center [95, 391] width 119 height 28
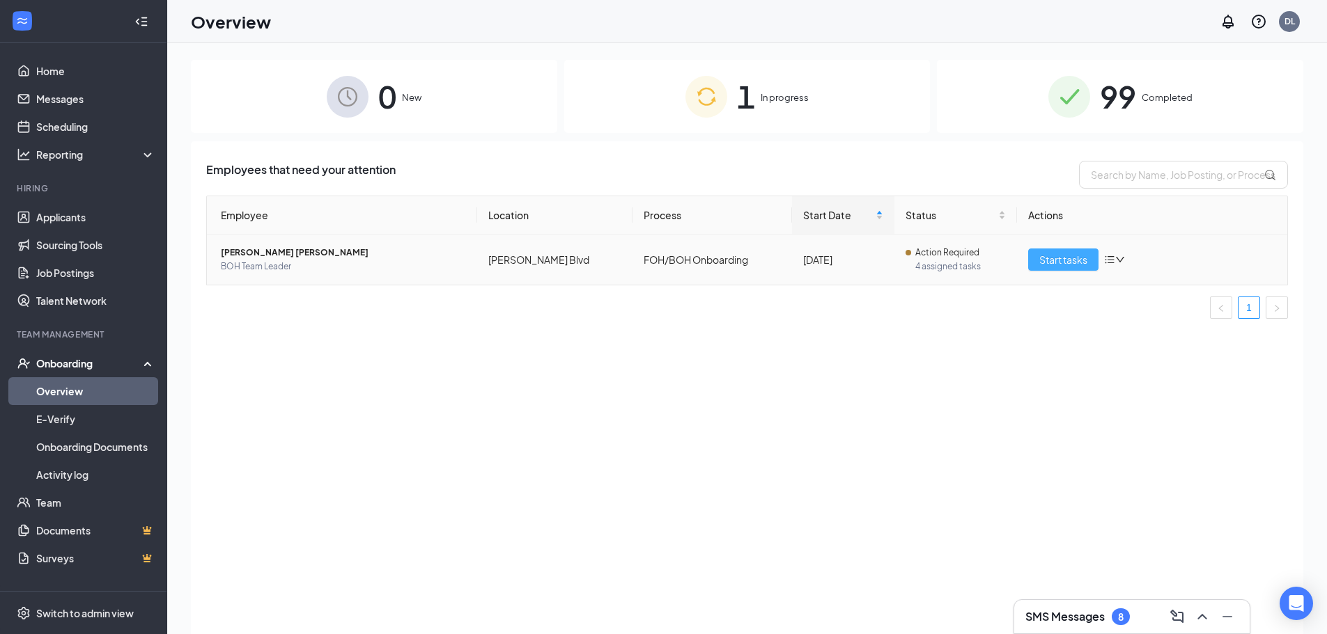
click at [1047, 259] on span "Start tasks" at bounding box center [1063, 259] width 48 height 15
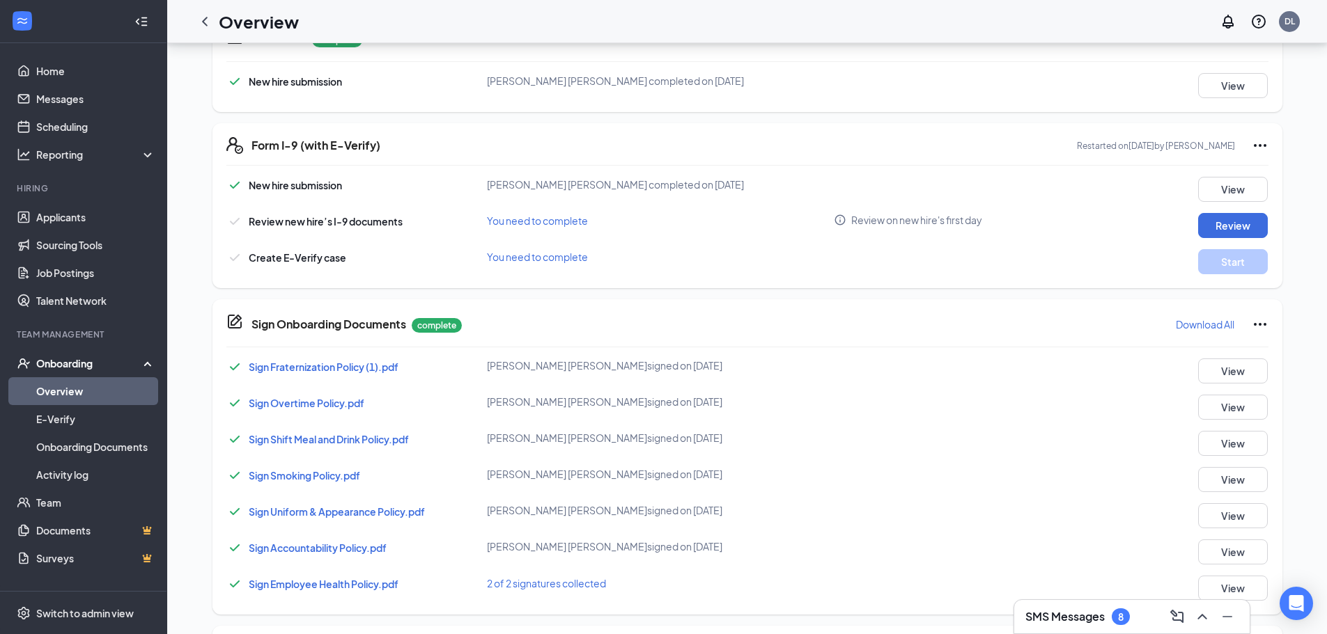
scroll to position [487, 0]
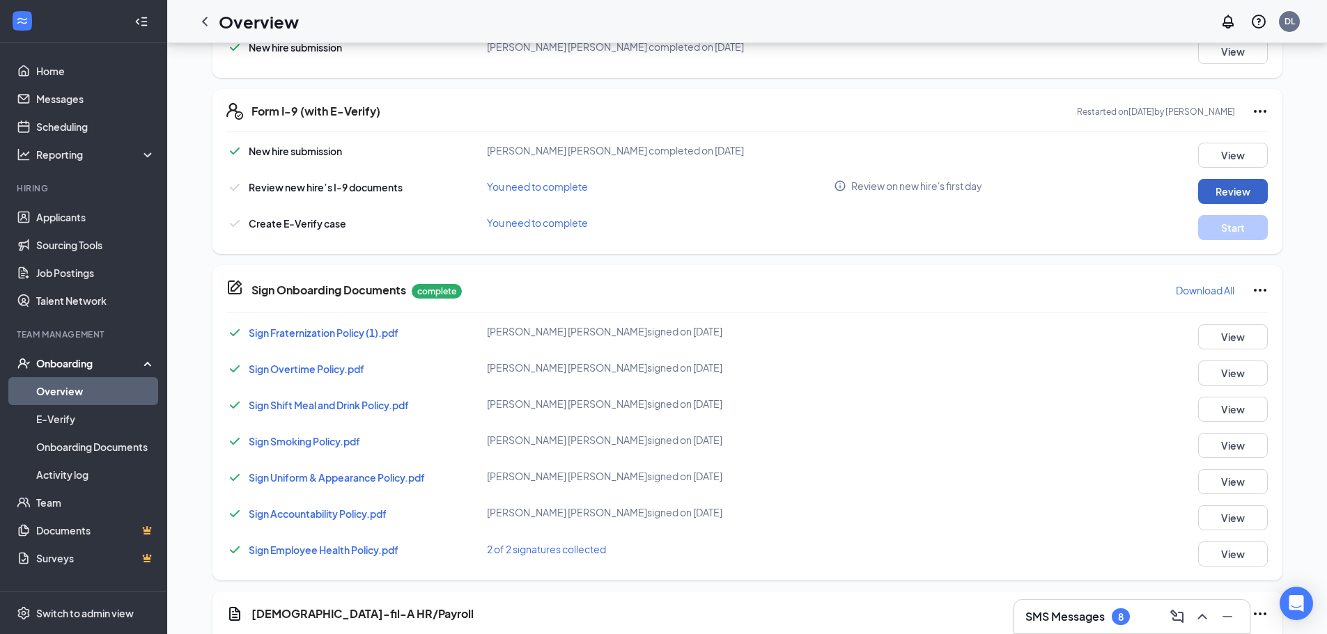
click at [1250, 191] on button "Review" at bounding box center [1233, 191] width 70 height 25
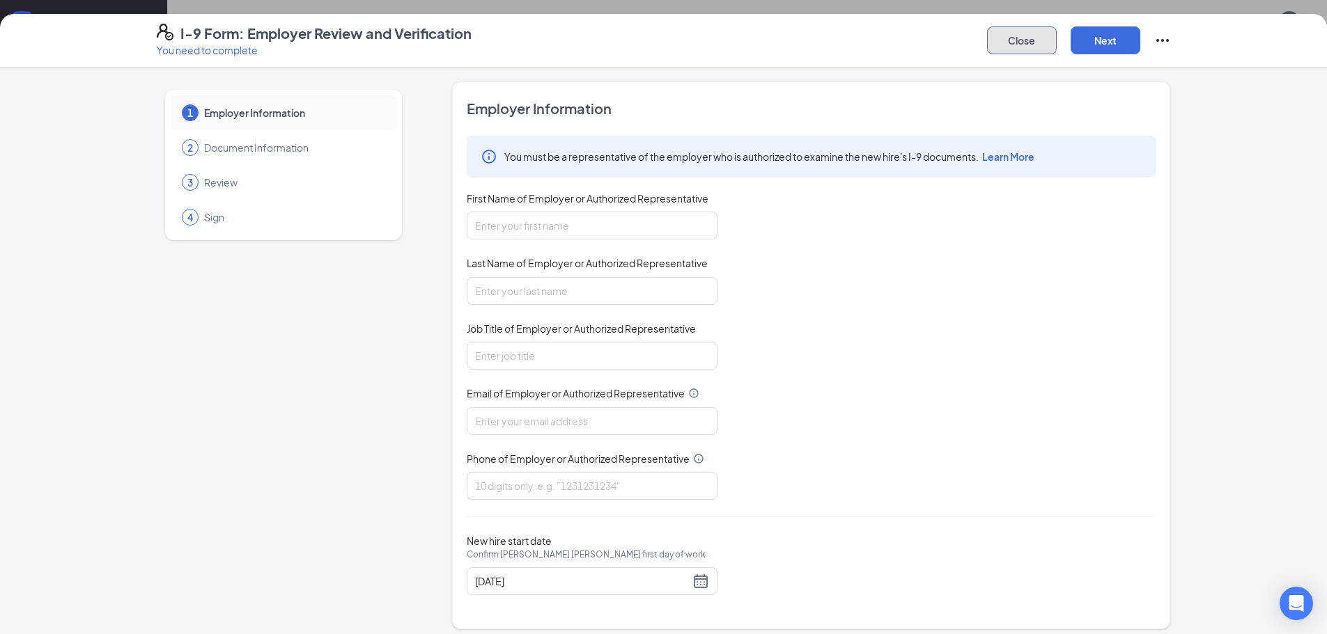
click at [1026, 32] on button "Close" at bounding box center [1022, 40] width 70 height 28
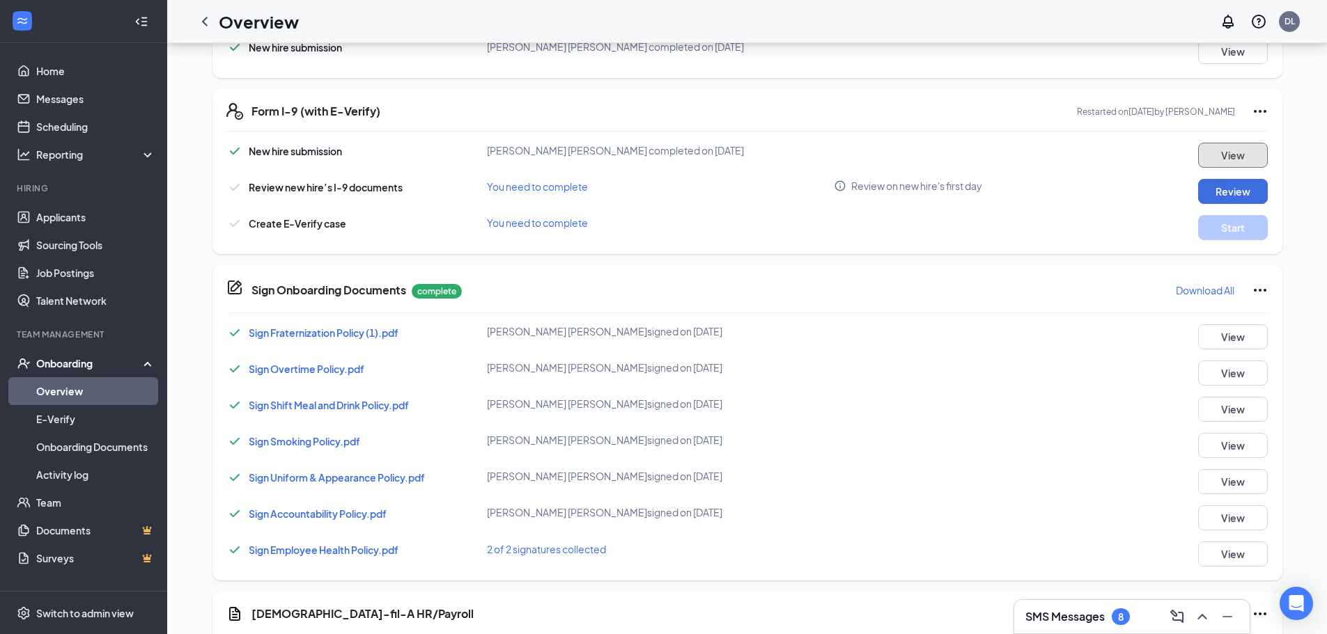
click at [1219, 150] on button "View" at bounding box center [1233, 155] width 70 height 25
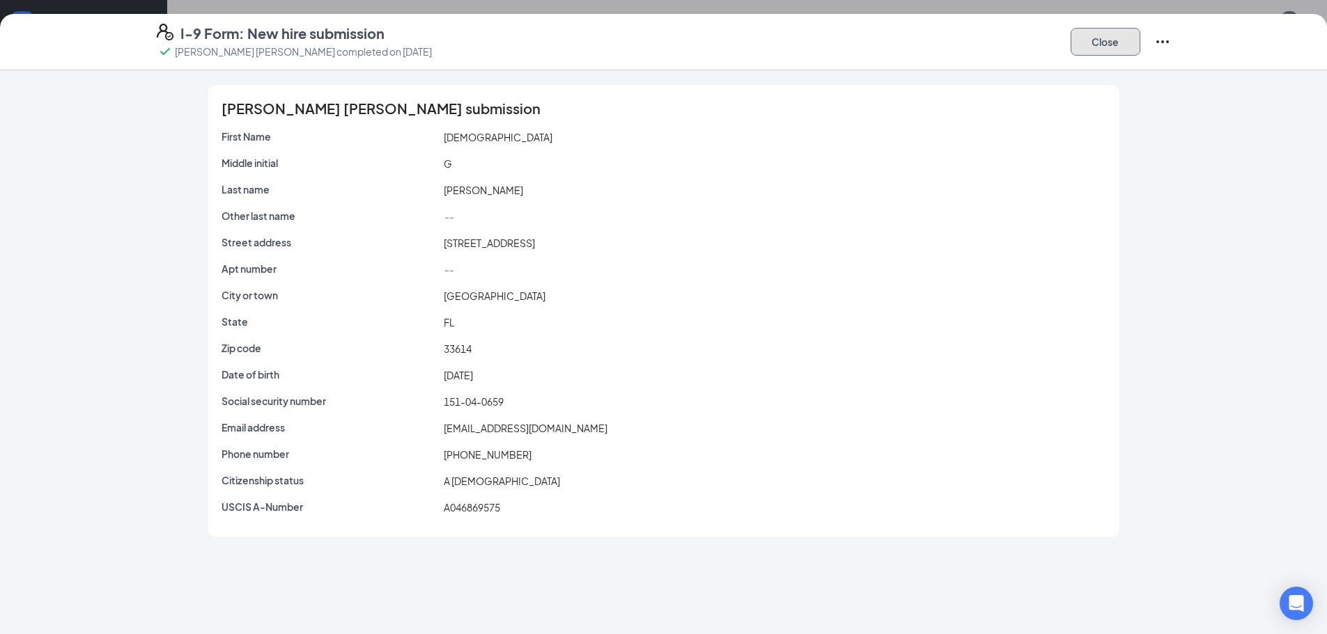
click at [1131, 36] on button "Close" at bounding box center [1105, 42] width 70 height 28
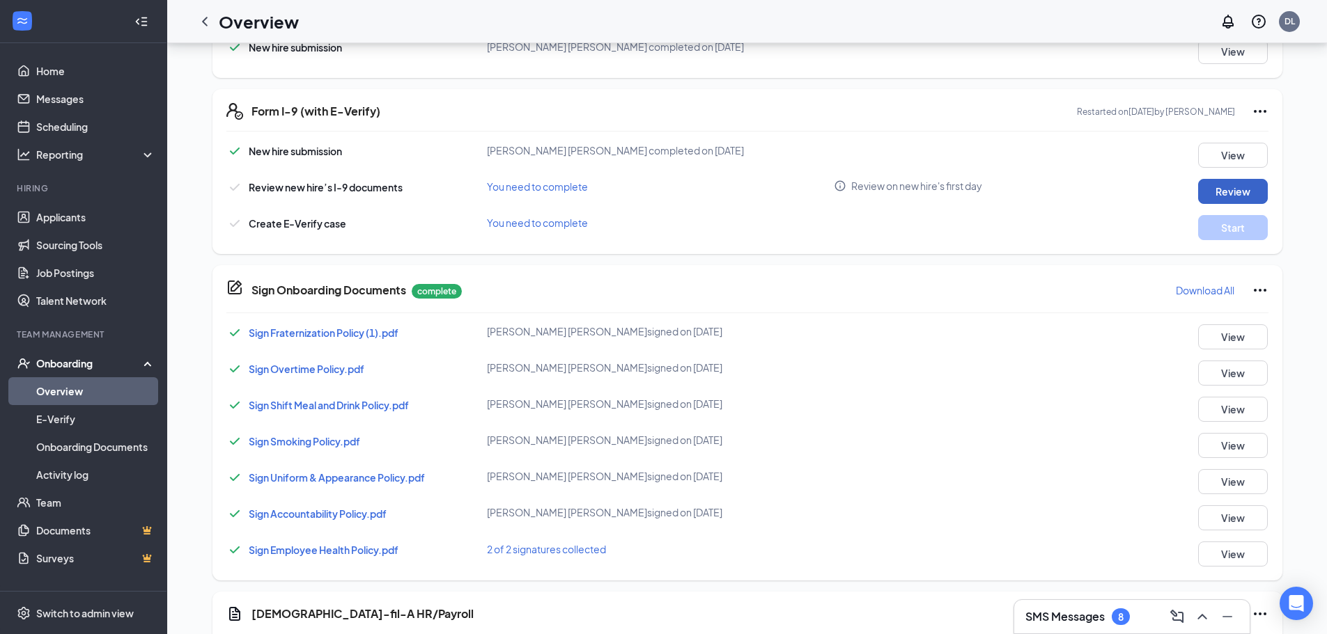
click at [1251, 194] on button "Review" at bounding box center [1233, 191] width 70 height 25
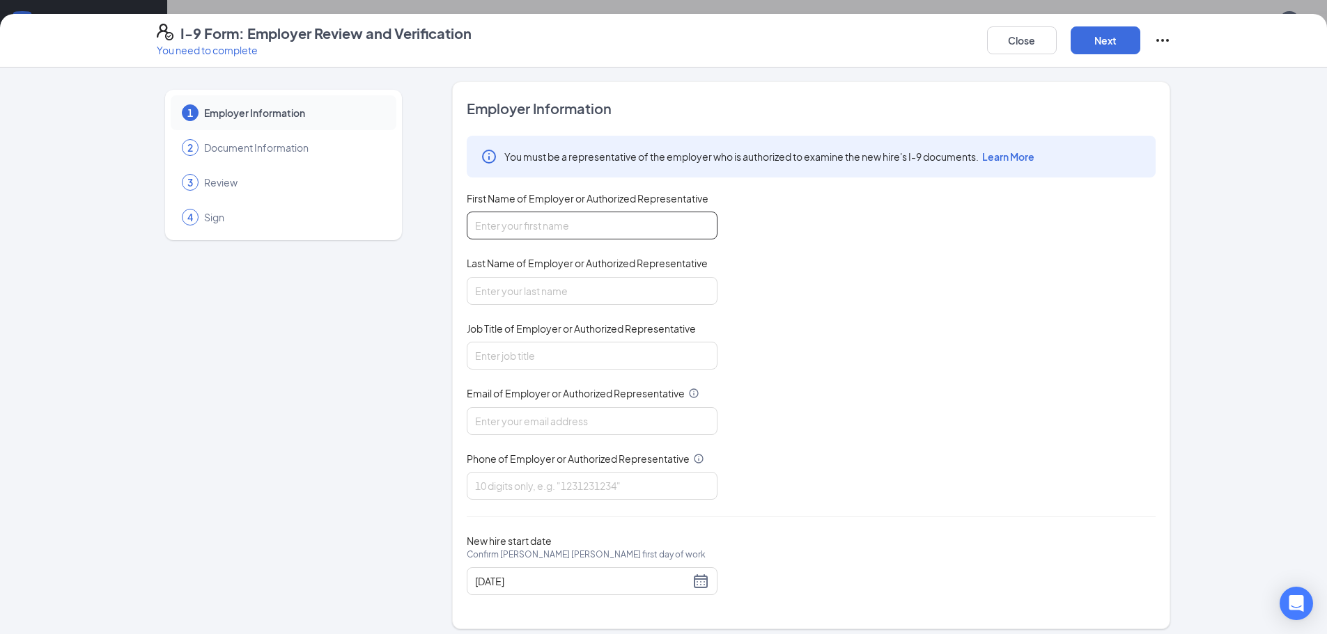
click at [513, 228] on input "First Name of Employer or Authorized Representative" at bounding box center [592, 226] width 251 height 28
type input "[PERSON_NAME]"
click at [538, 294] on input "Shermsn" at bounding box center [592, 291] width 251 height 28
type input "[PERSON_NAME]"
type input "VP"
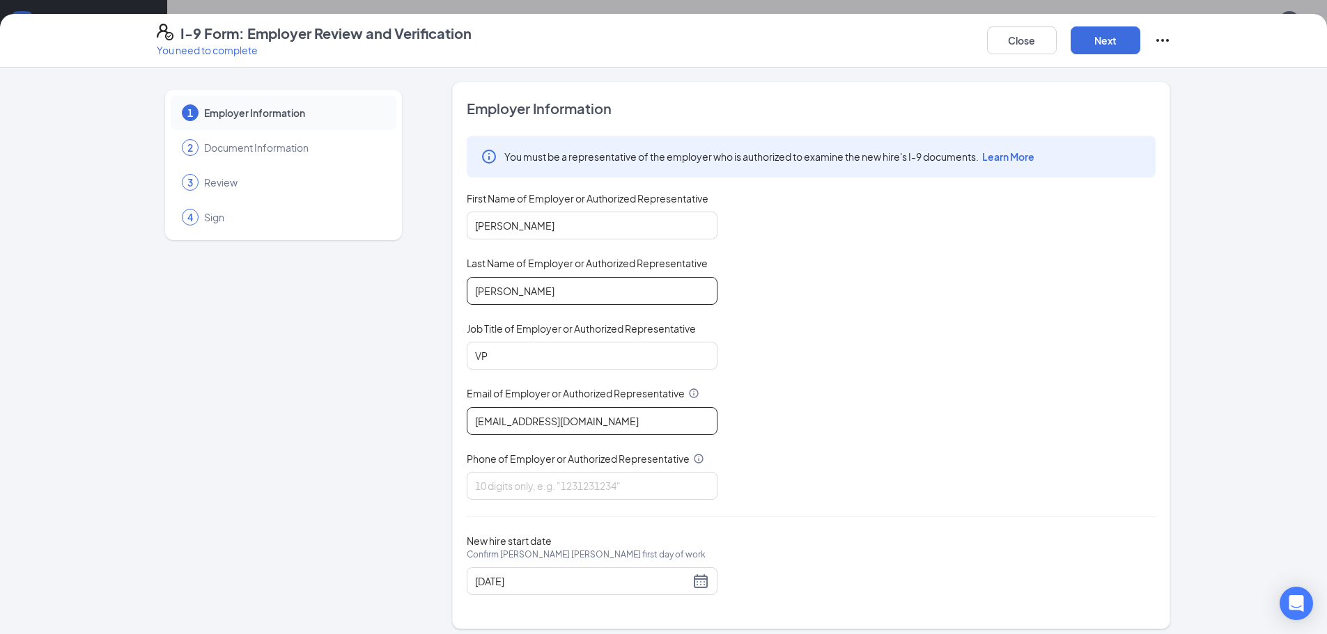
type input "[EMAIL_ADDRESS][DOMAIN_NAME]"
type input "8133819795"
click at [1090, 38] on button "Next" at bounding box center [1105, 40] width 70 height 28
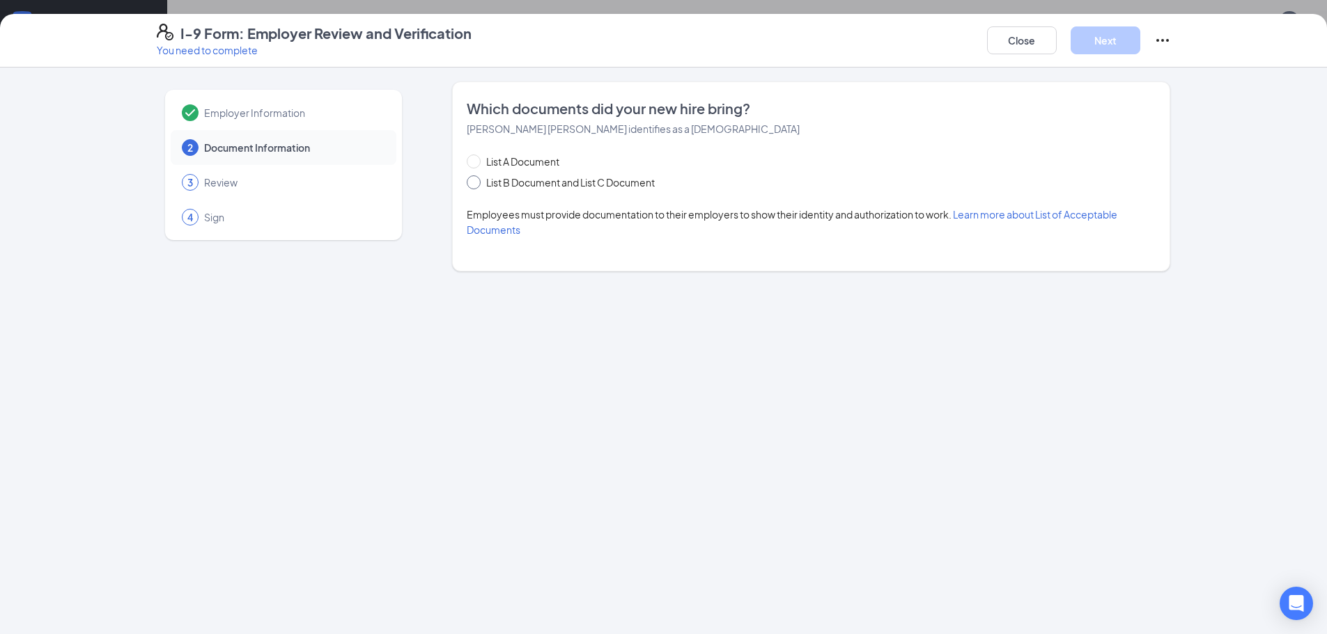
click at [479, 182] on span at bounding box center [474, 182] width 14 height 14
click at [476, 182] on input "List B Document and List C Document" at bounding box center [472, 180] width 10 height 10
radio input "true"
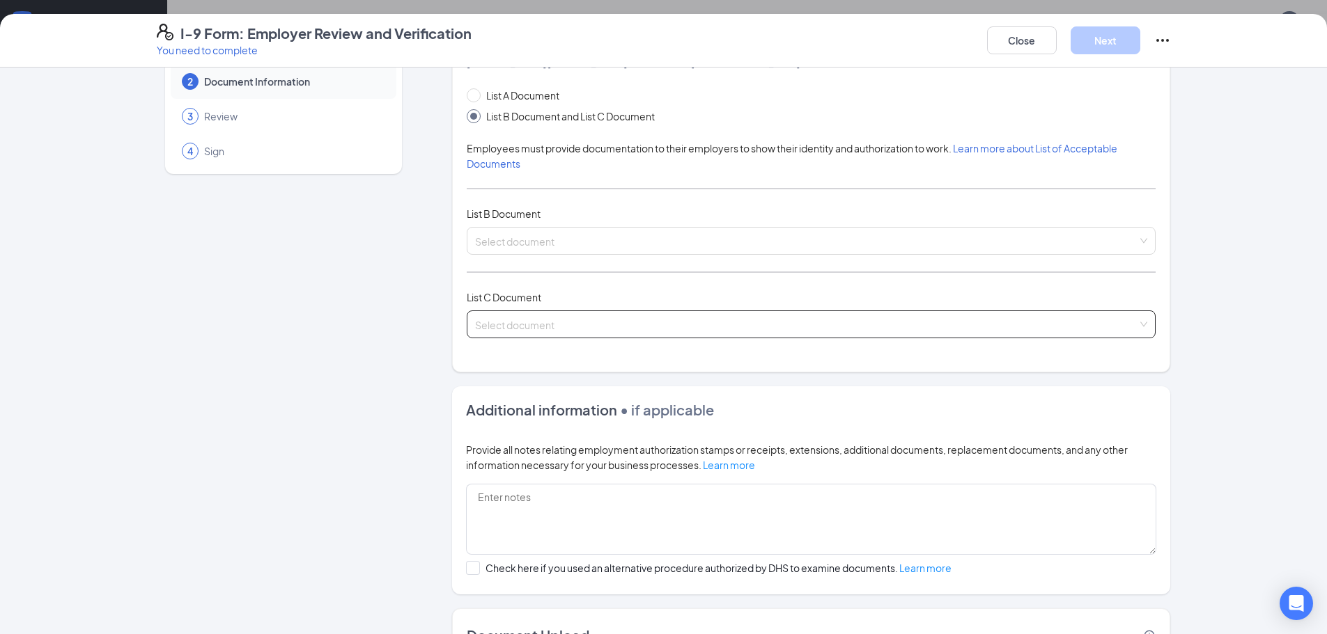
scroll to position [139, 0]
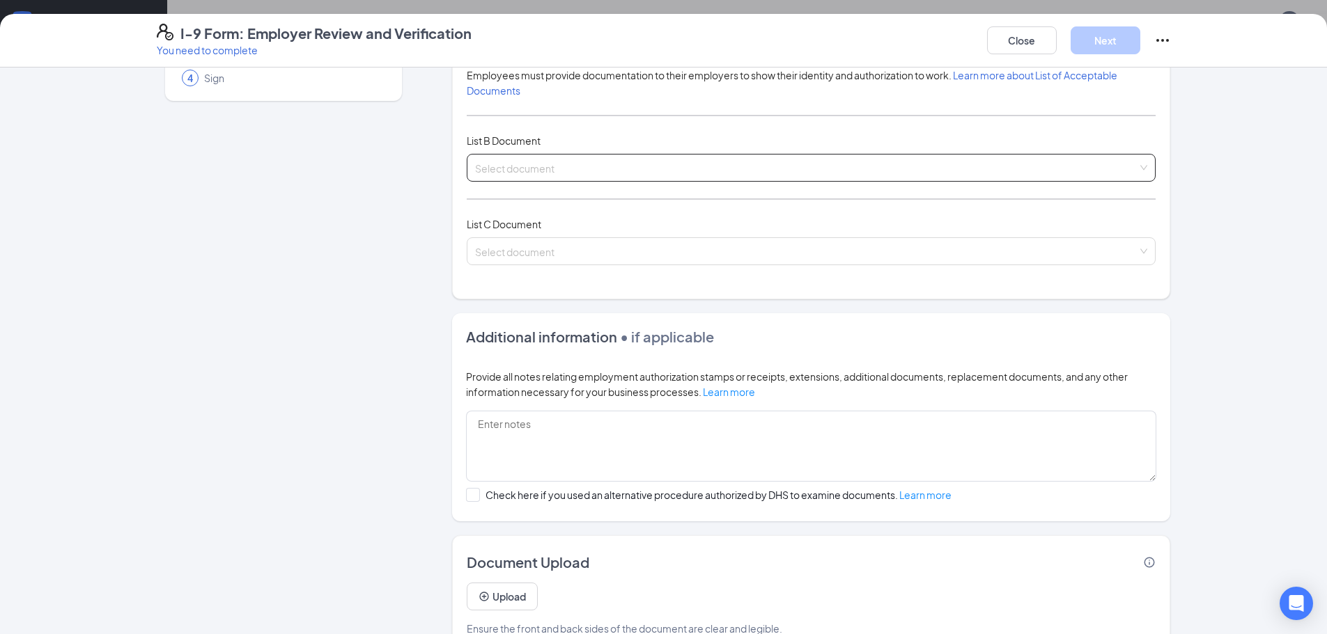
click at [580, 178] on span at bounding box center [806, 168] width 662 height 26
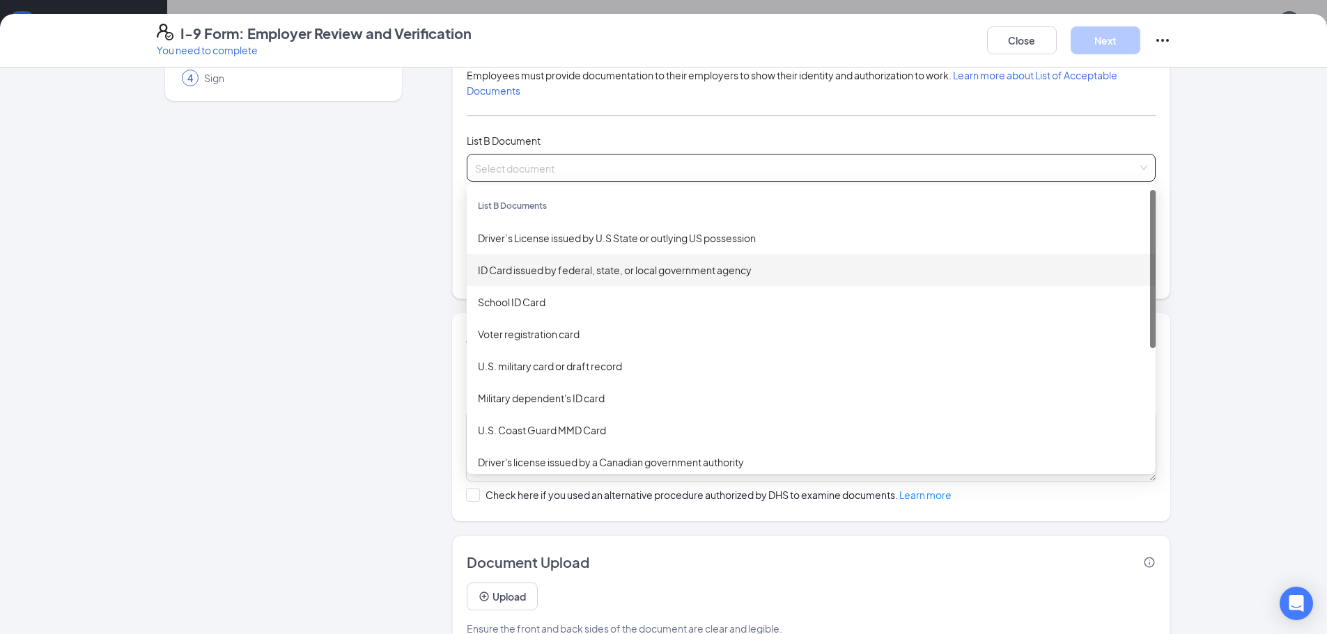
click at [568, 273] on div "ID Card issued by federal, state, or local government agency" at bounding box center [811, 270] width 666 height 15
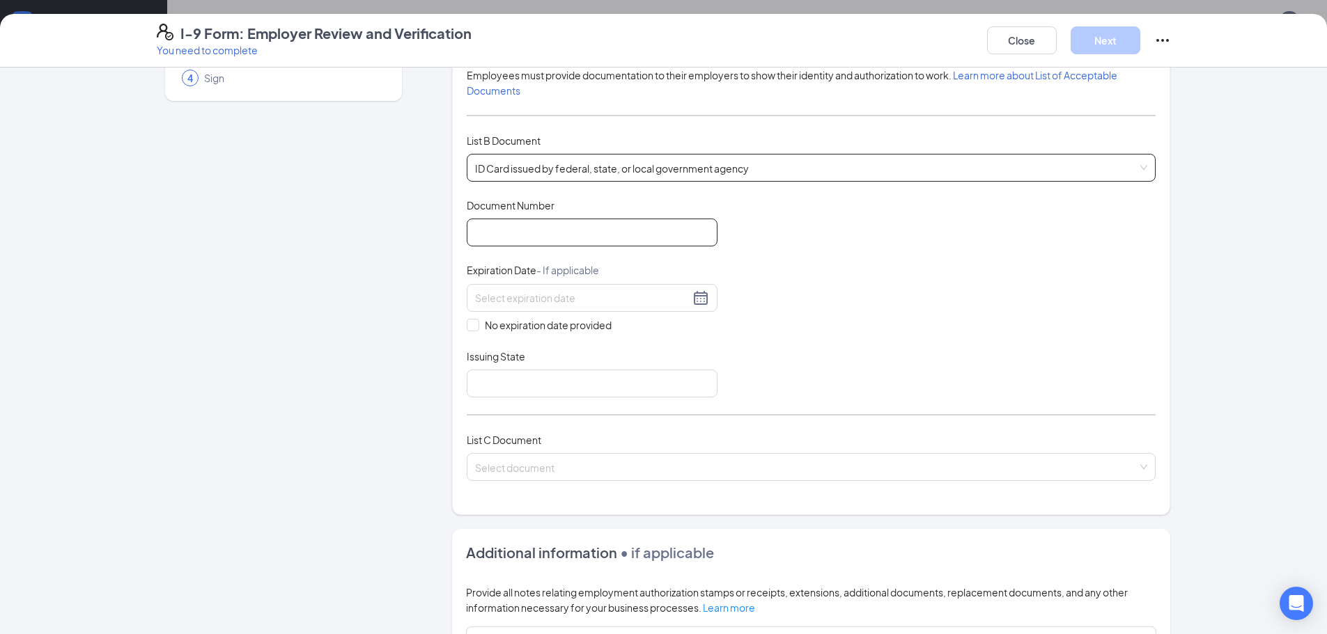
click at [535, 233] on input "Document Number" at bounding box center [592, 233] width 251 height 28
type input "A614-107-77-121-0"
click at [572, 290] on input at bounding box center [582, 297] width 214 height 15
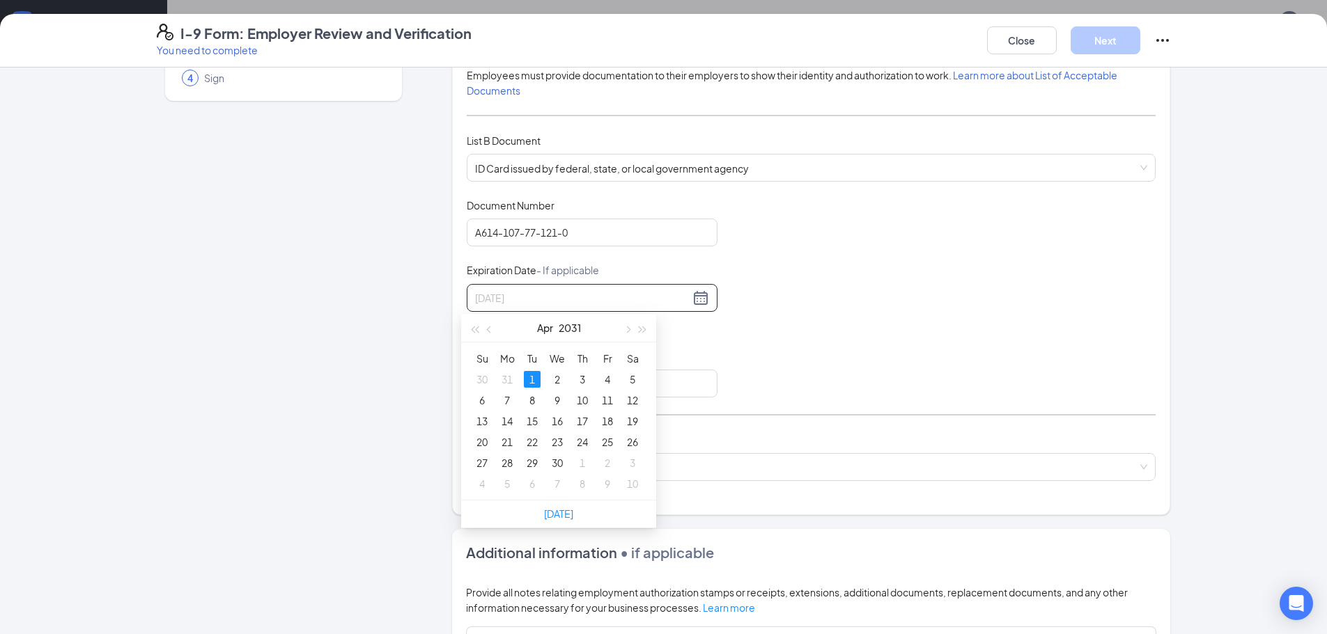
click at [532, 382] on div "1" at bounding box center [532, 379] width 17 height 17
type input "[DATE]"
click at [531, 382] on input "Issuing State" at bounding box center [592, 384] width 251 height 28
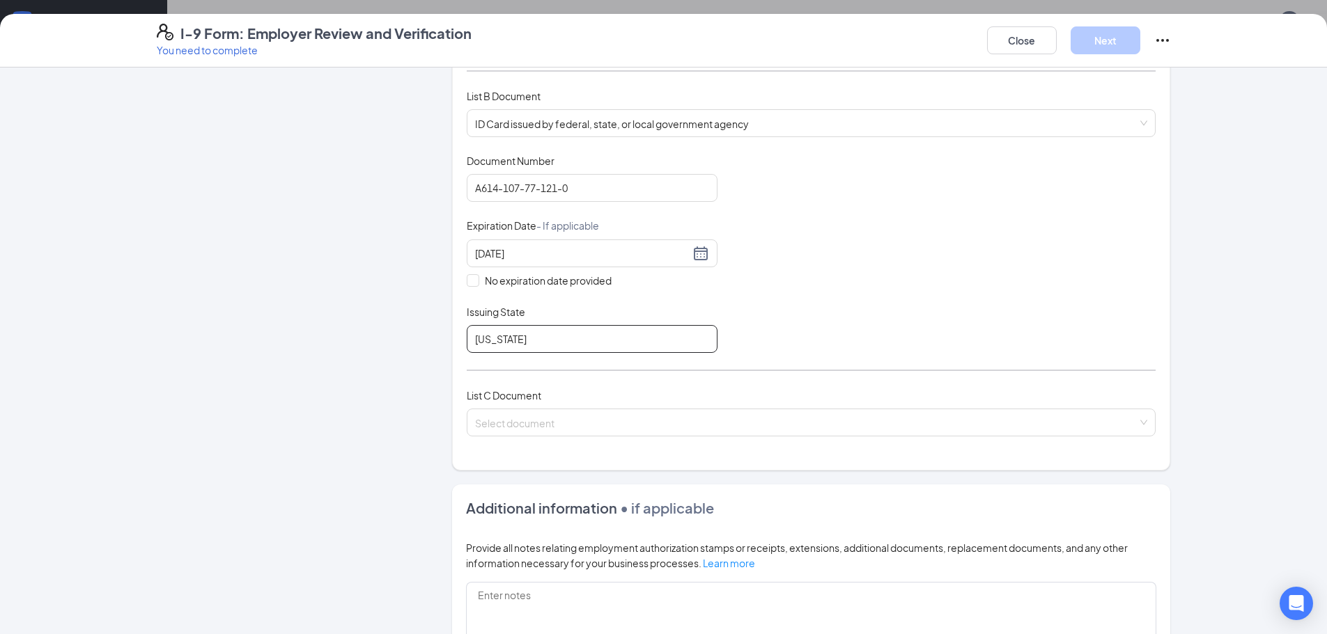
scroll to position [209, 0]
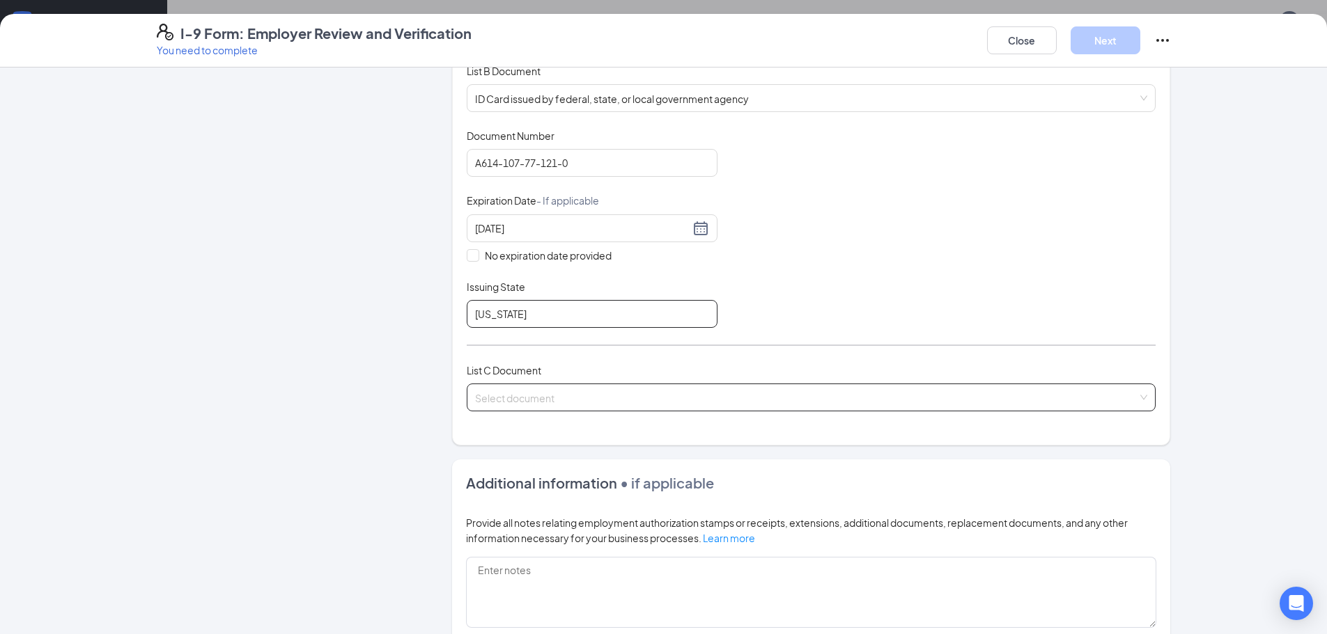
type input "[US_STATE]"
click at [545, 391] on input "search" at bounding box center [806, 394] width 662 height 21
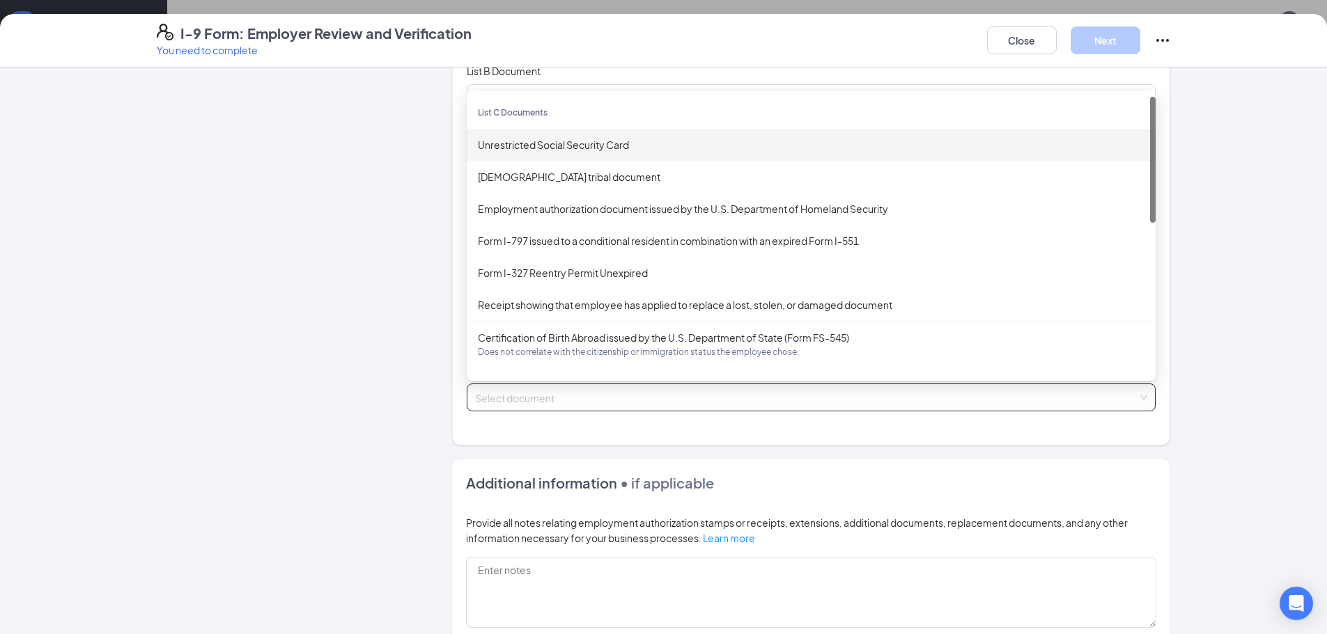
click at [556, 155] on div "Unrestricted Social Security Card" at bounding box center [811, 145] width 689 height 32
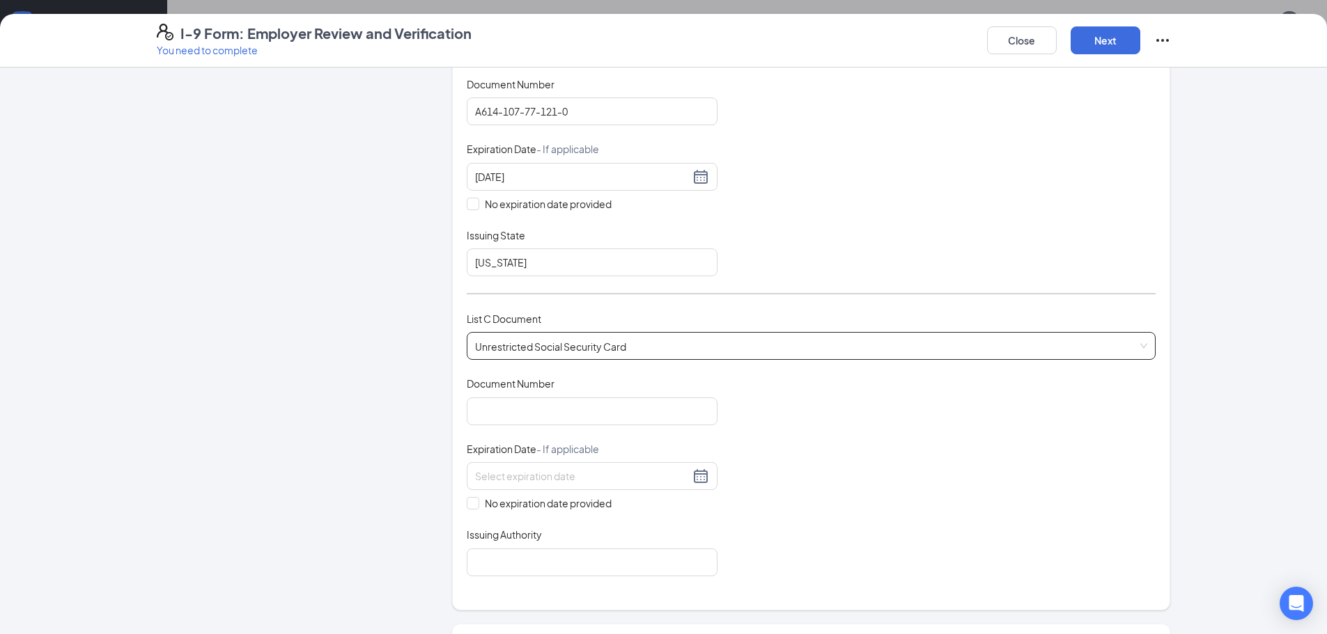
scroll to position [418, 0]
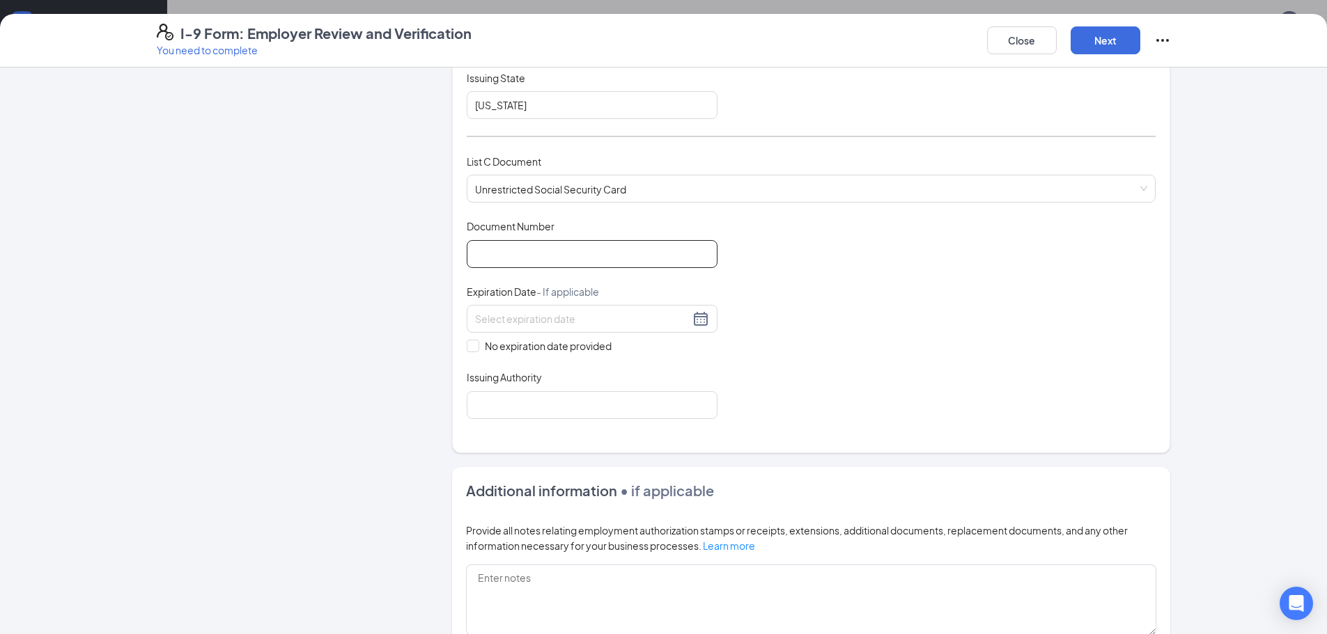
click at [534, 263] on input "Document Number" at bounding box center [592, 254] width 251 height 28
type input "151040659"
click at [469, 347] on input "No expiration date provided" at bounding box center [472, 345] width 10 height 10
checkbox input "true"
click at [529, 400] on input "Issuing Authority" at bounding box center [592, 407] width 251 height 28
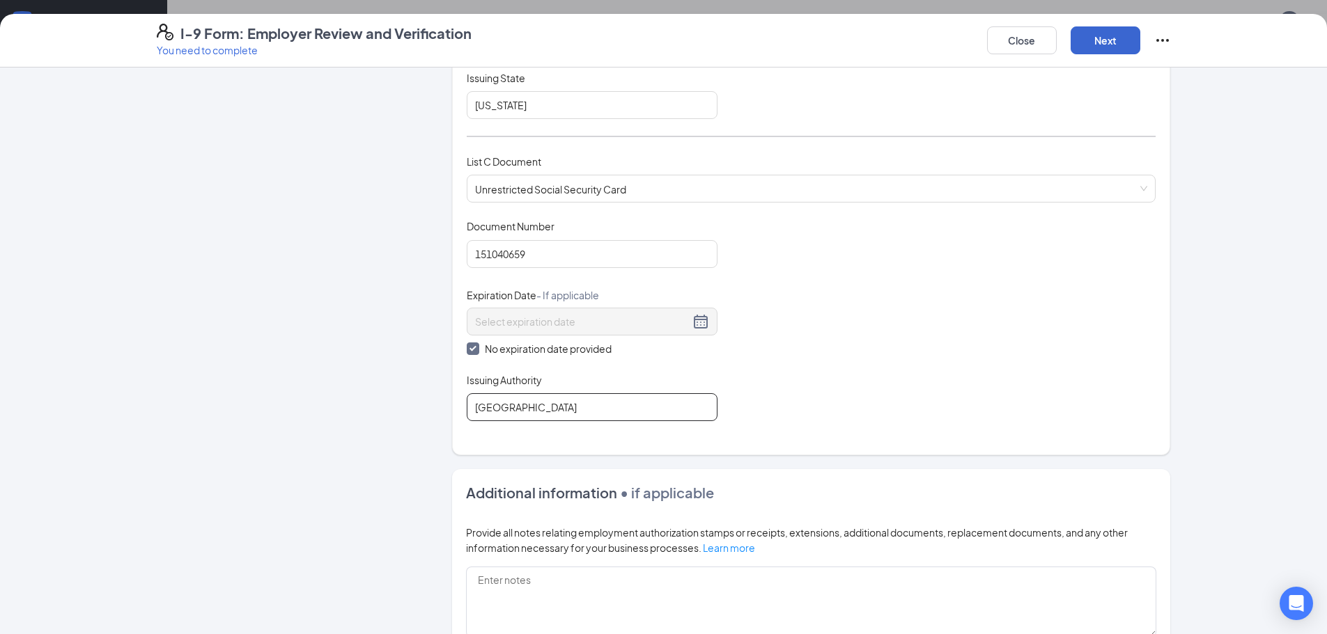
type input "[GEOGRAPHIC_DATA]"
click at [1102, 42] on button "Next" at bounding box center [1105, 40] width 70 height 28
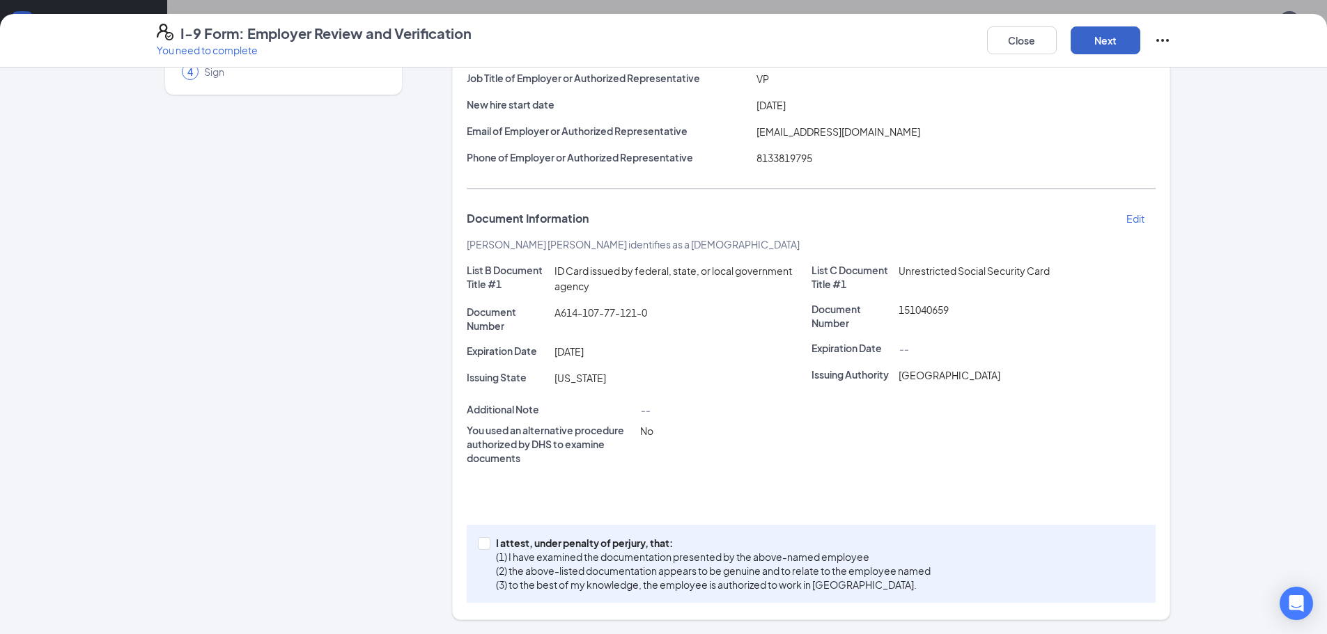
scroll to position [662, 0]
click at [483, 545] on span at bounding box center [484, 544] width 13 height 13
click at [483, 545] on input "I attest, under penalty of [PERSON_NAME], that: (1) I have examined the documen…" at bounding box center [483, 543] width 10 height 10
checkbox input "true"
click at [1110, 45] on button "Next" at bounding box center [1105, 40] width 70 height 28
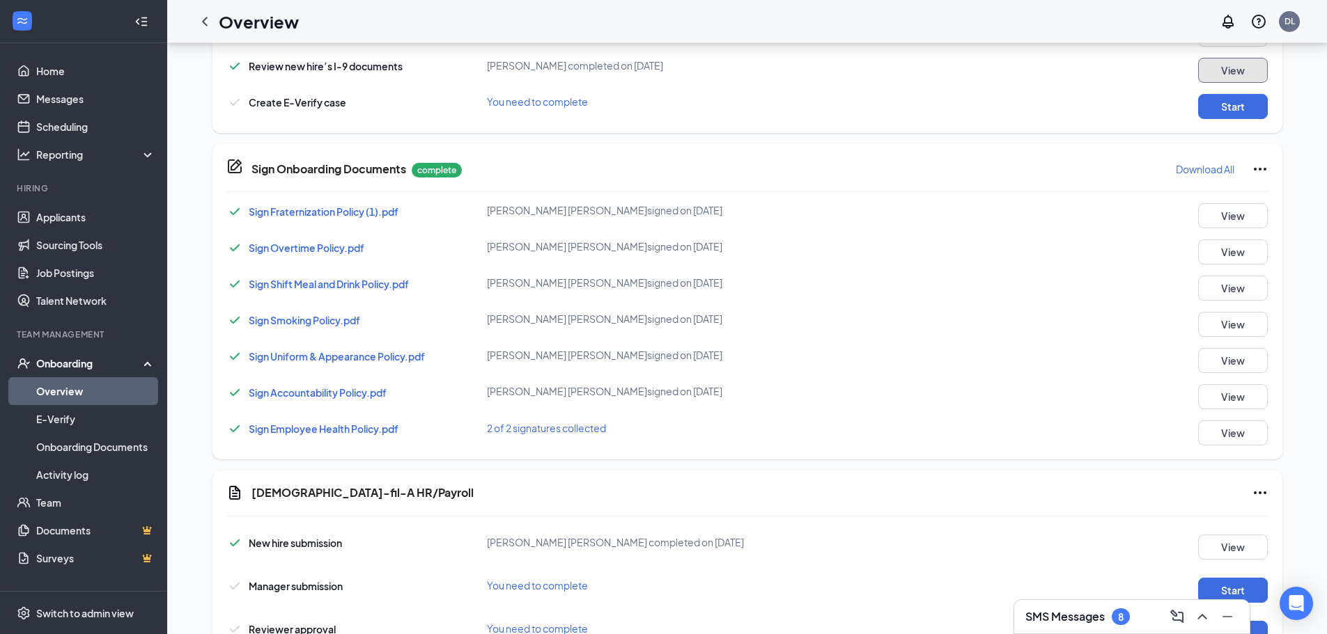
scroll to position [593, 0]
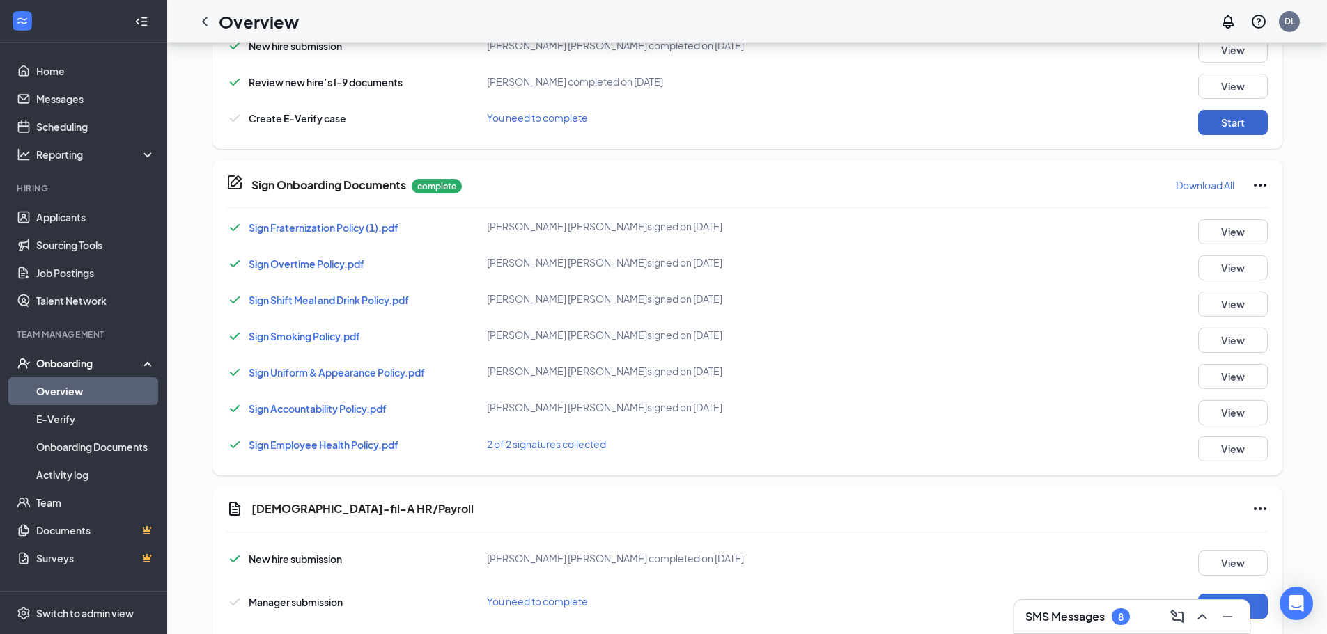
drag, startPoint x: 1219, startPoint y: 140, endPoint x: 1232, endPoint y: 125, distance: 19.3
click at [1221, 140] on div "Form I-9 (with E-Verify) Restarted on [DATE] by [PERSON_NAME] New hire submissi…" at bounding box center [747, 66] width 1070 height 165
click at [1232, 125] on button "Start" at bounding box center [1233, 122] width 70 height 25
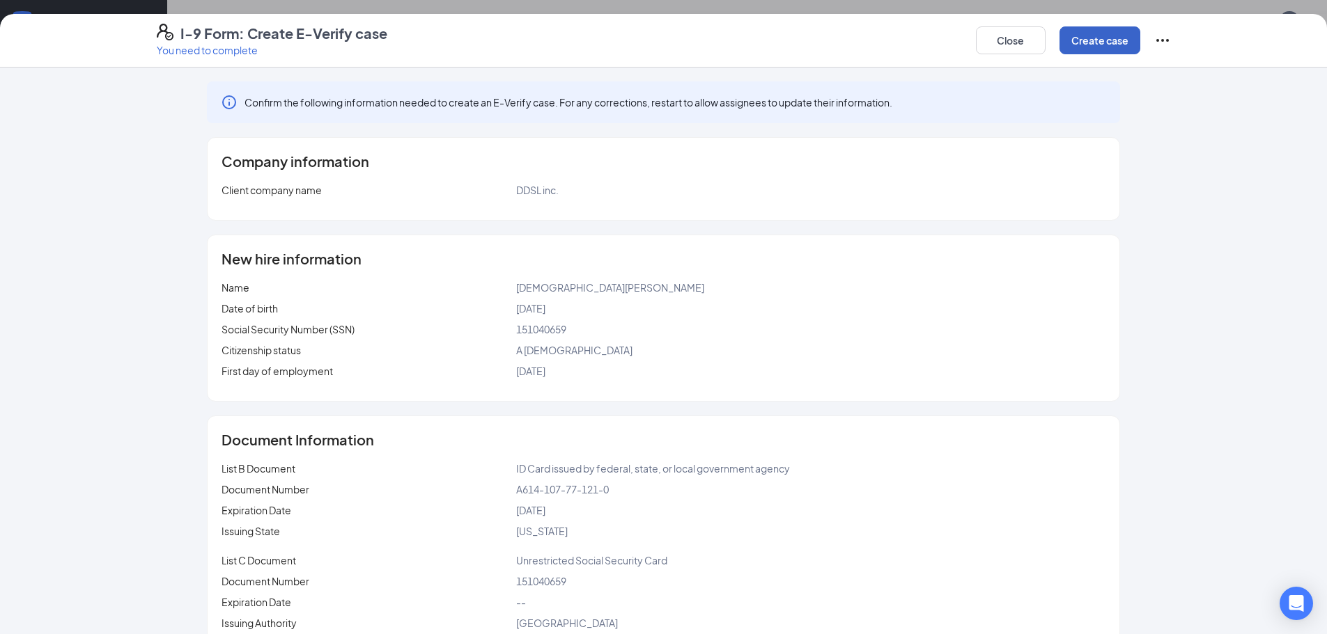
click at [1086, 37] on button "Create case" at bounding box center [1099, 40] width 81 height 28
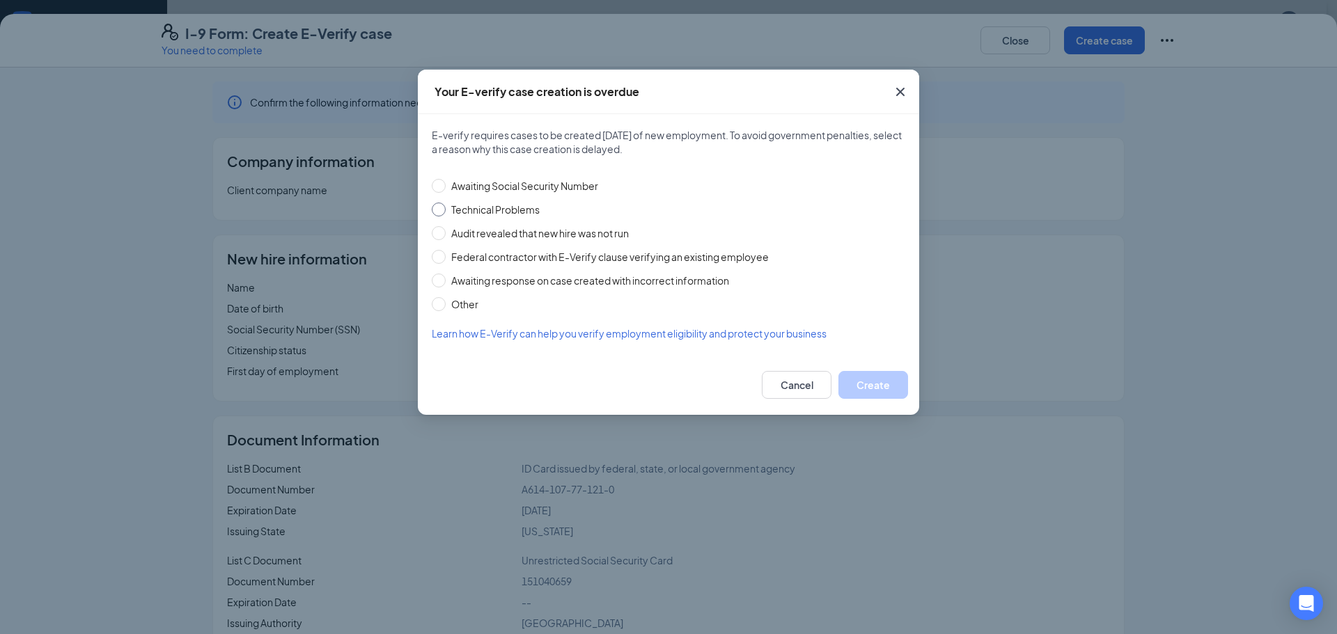
click at [439, 214] on input "Technical Problems" at bounding box center [439, 210] width 14 height 14
radio input "true"
click at [868, 389] on button "Create" at bounding box center [873, 385] width 70 height 28
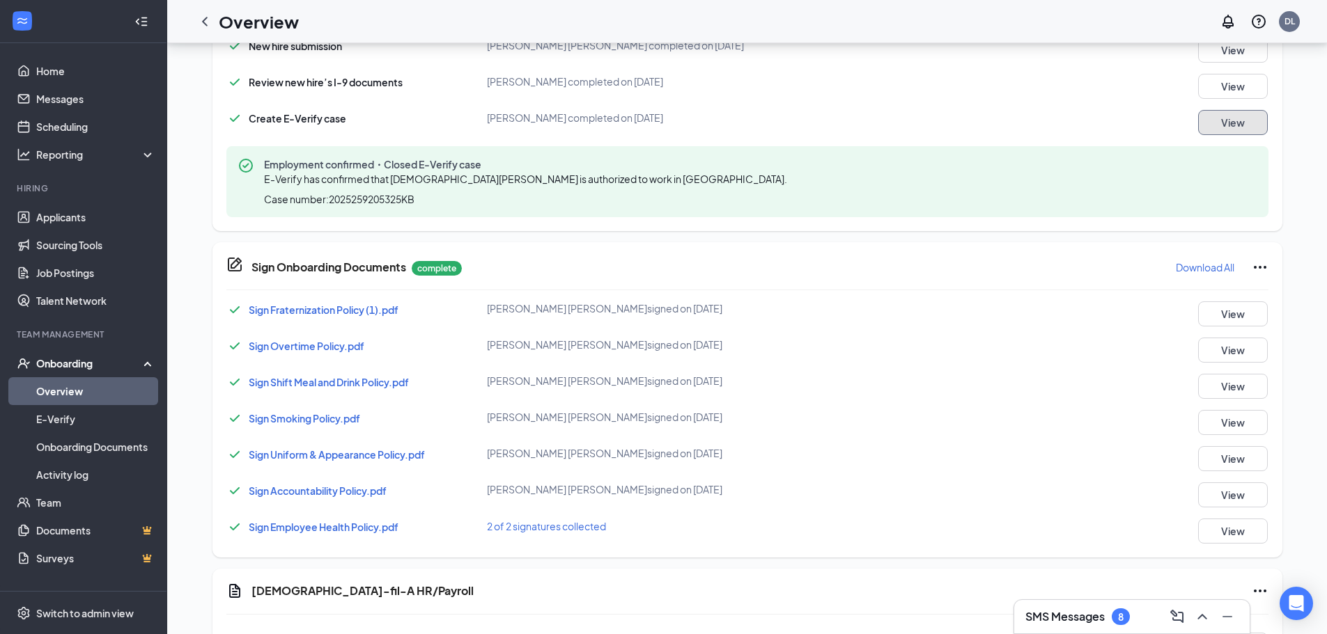
scroll to position [744, 0]
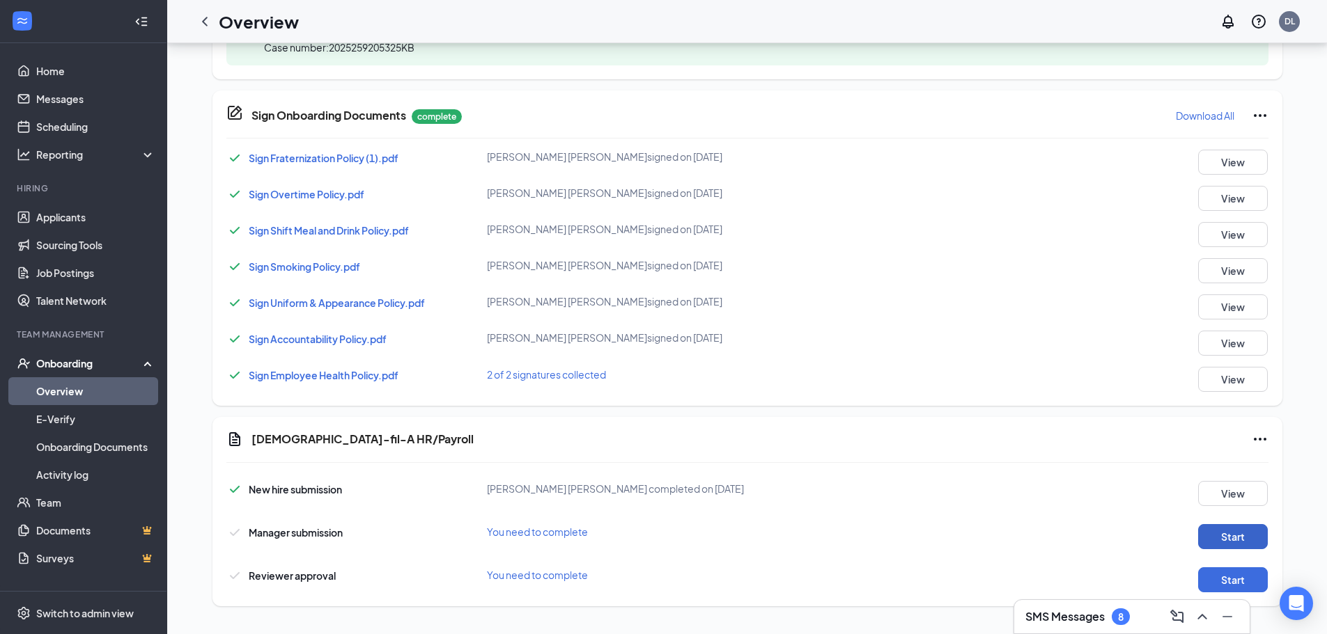
click at [1222, 527] on button "Start" at bounding box center [1233, 536] width 70 height 25
click at [1253, 579] on button "Start" at bounding box center [1233, 580] width 70 height 25
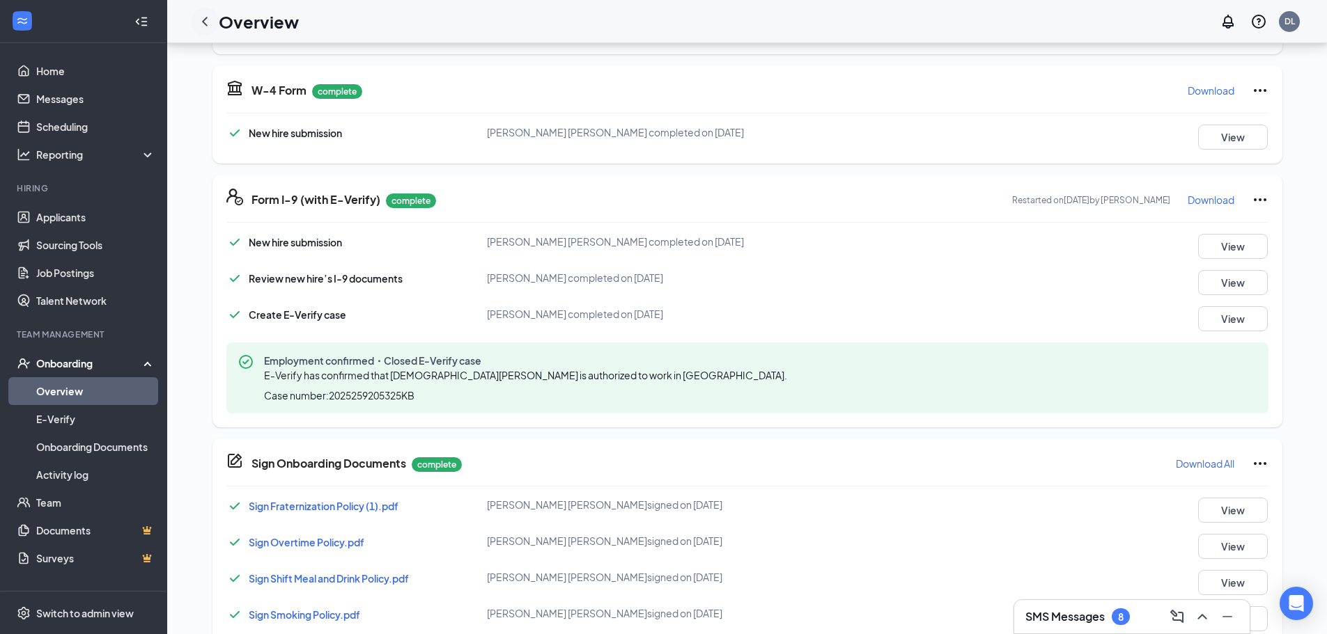
click at [201, 18] on icon "ChevronLeft" at bounding box center [204, 21] width 17 height 17
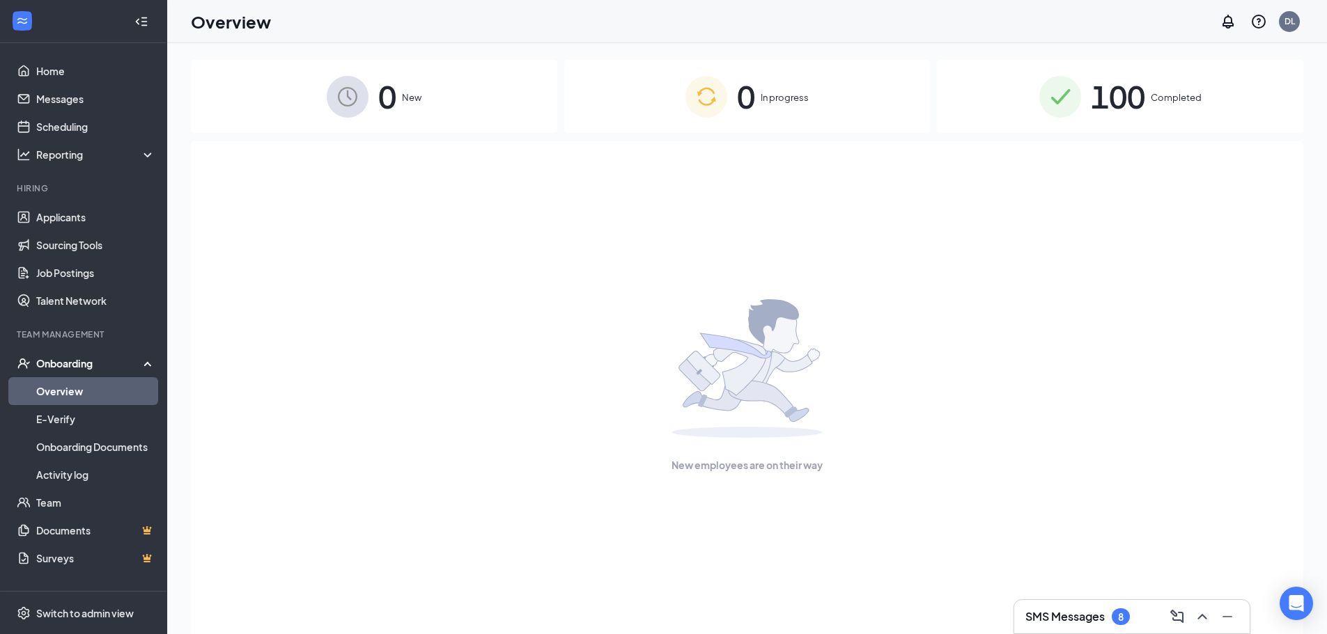
click at [1067, 99] on img at bounding box center [1060, 97] width 42 height 42
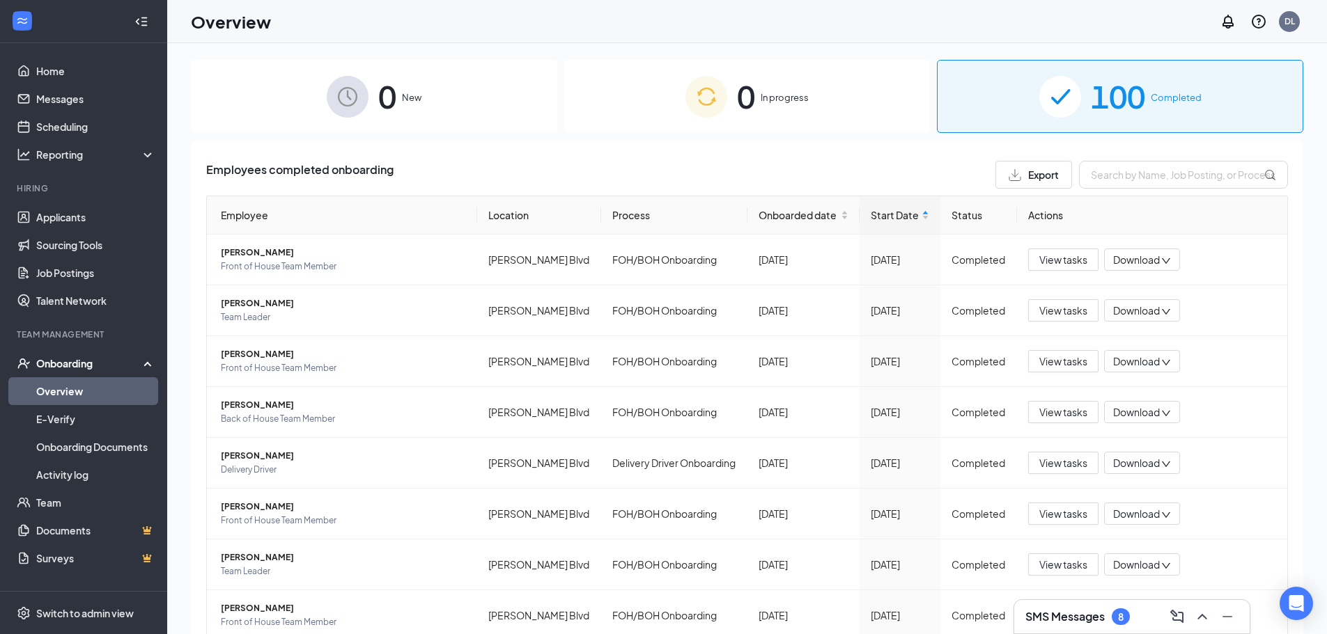
click at [346, 217] on th "Employee" at bounding box center [342, 215] width 270 height 38
click at [244, 214] on th "Employee" at bounding box center [342, 215] width 270 height 38
click at [778, 212] on span "Onboarded date" at bounding box center [797, 215] width 79 height 15
click at [769, 219] on span "Onboarded date" at bounding box center [797, 215] width 79 height 15
click at [242, 256] on span "[PERSON_NAME] [PERSON_NAME]" at bounding box center [343, 253] width 245 height 14
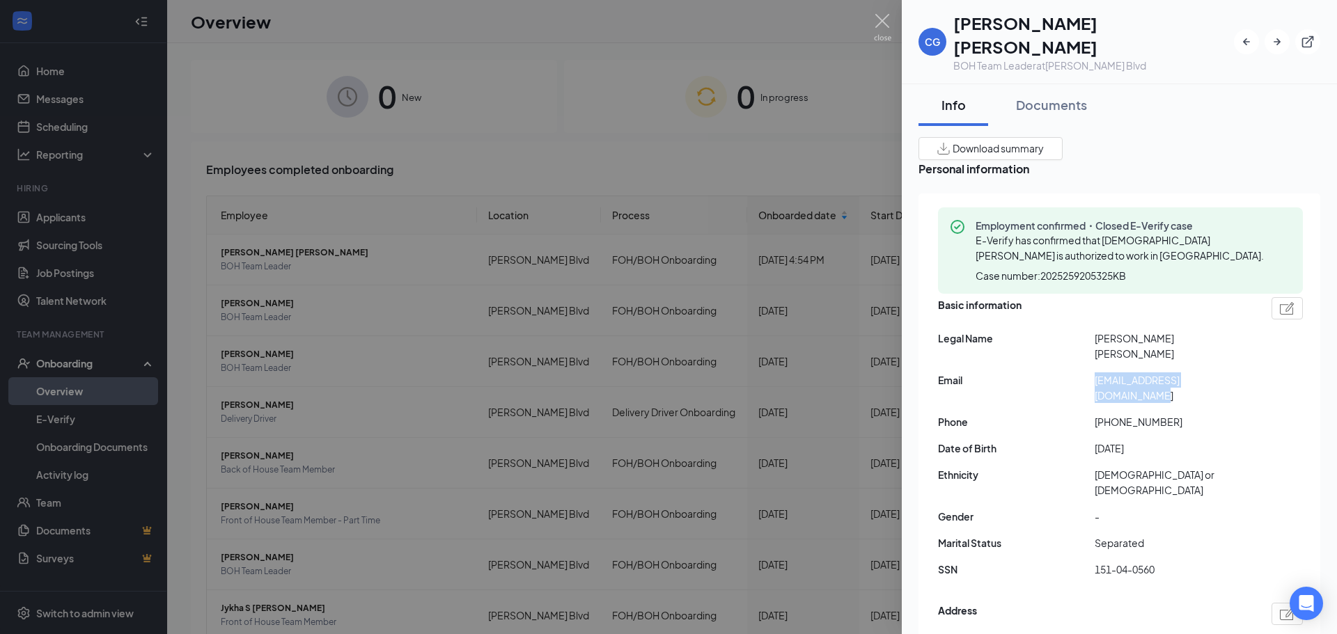
drag, startPoint x: 1236, startPoint y: 345, endPoint x: 1096, endPoint y: 350, distance: 140.0
click at [1096, 373] on span "[EMAIL_ADDRESS][DOMAIN_NAME]" at bounding box center [1173, 388] width 157 height 31
copy span "[EMAIL_ADDRESS][DOMAIN_NAME]"
